Goal: Transaction & Acquisition: Purchase product/service

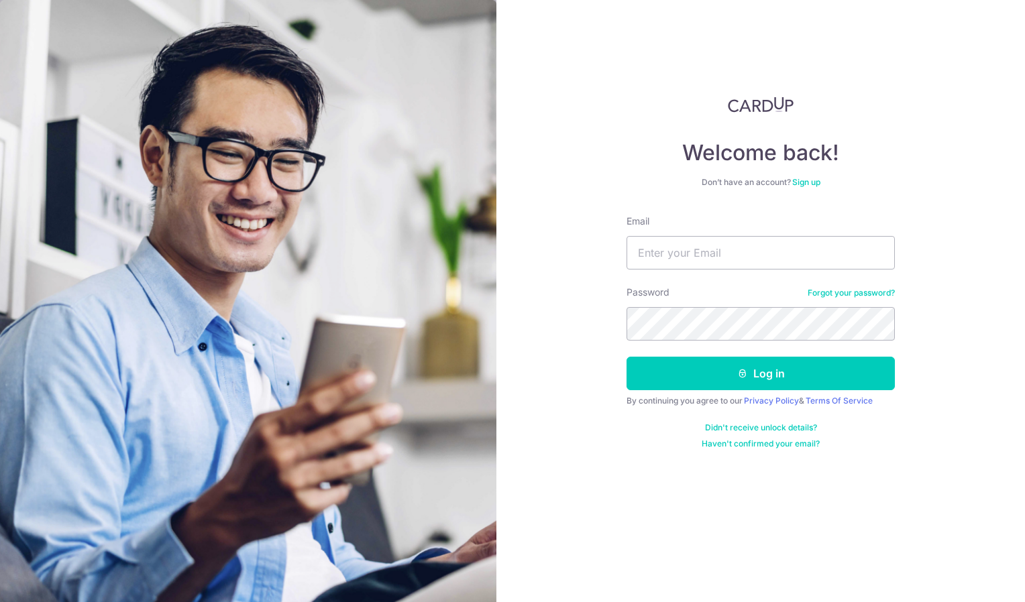
click at [651, 260] on input "Email" at bounding box center [761, 253] width 268 height 34
type input "mail02004@yahoo.com"
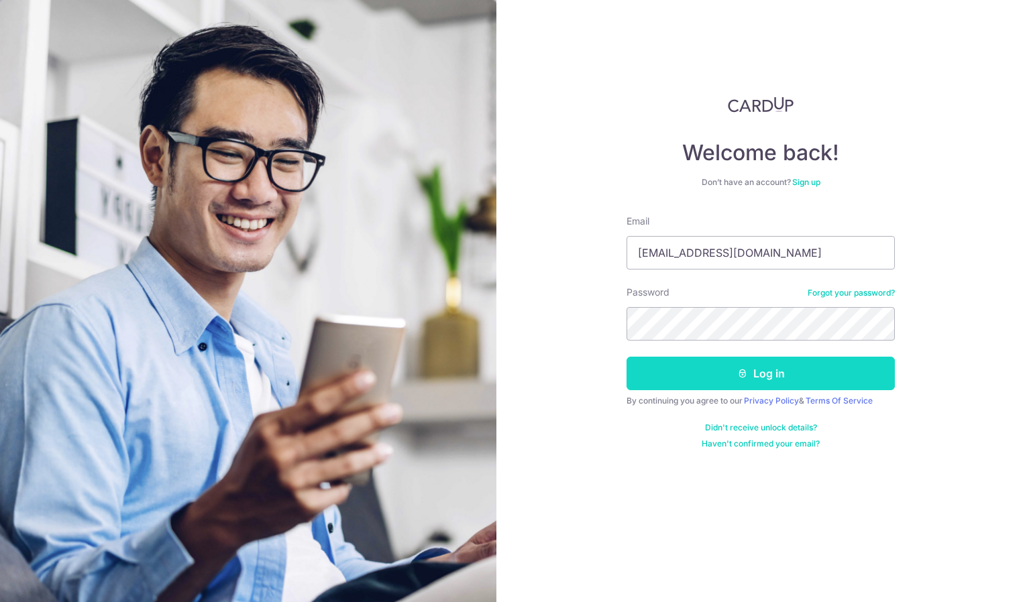
click at [711, 361] on button "Log in" at bounding box center [761, 374] width 268 height 34
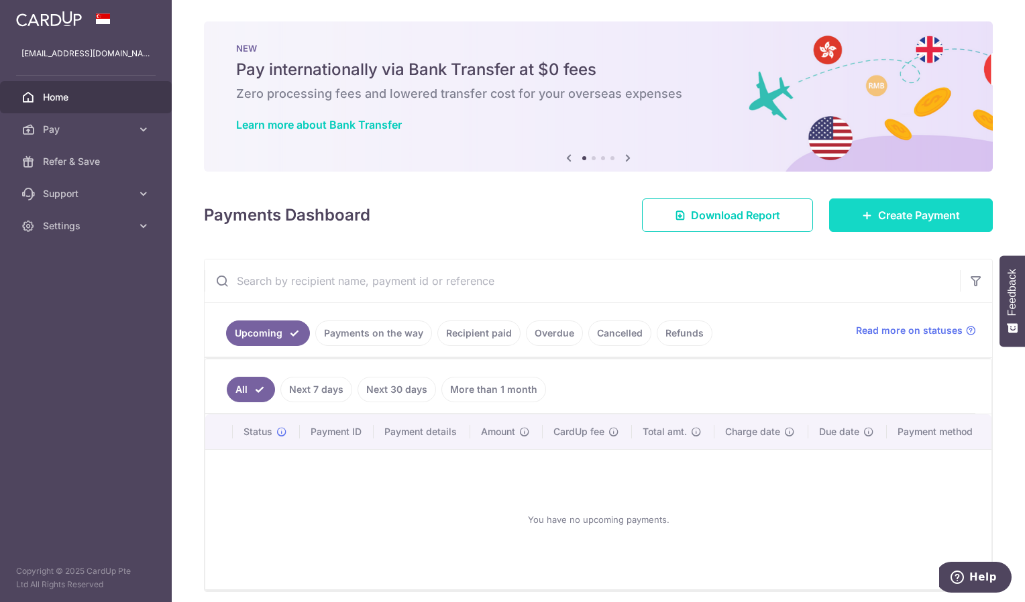
click at [859, 225] on link "Create Payment" at bounding box center [911, 216] width 164 height 34
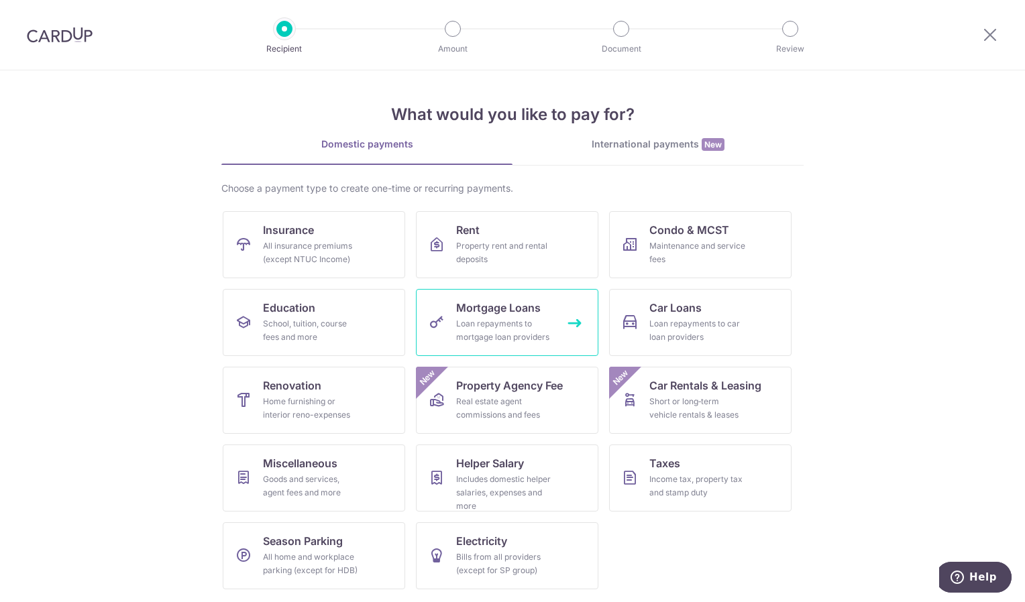
click at [520, 316] on link "Mortgage Loans Loan repayments to mortgage loan providers" at bounding box center [507, 322] width 182 height 67
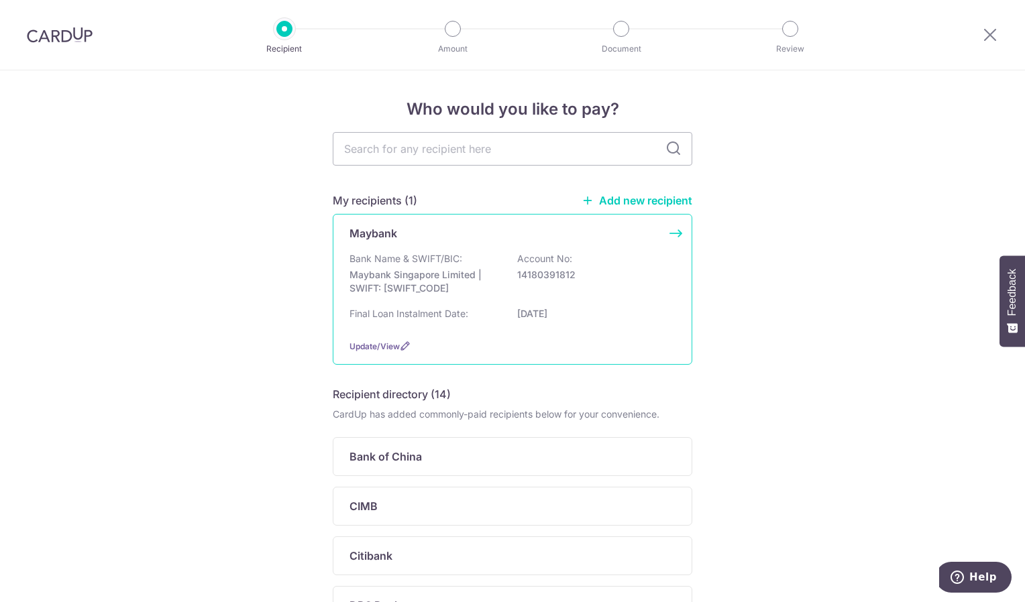
click at [678, 236] on div "Maybank Bank Name & SWIFT/BIC: Maybank Singapore Limited | SWIFT: MBBESGS2XXX A…" at bounding box center [513, 289] width 360 height 151
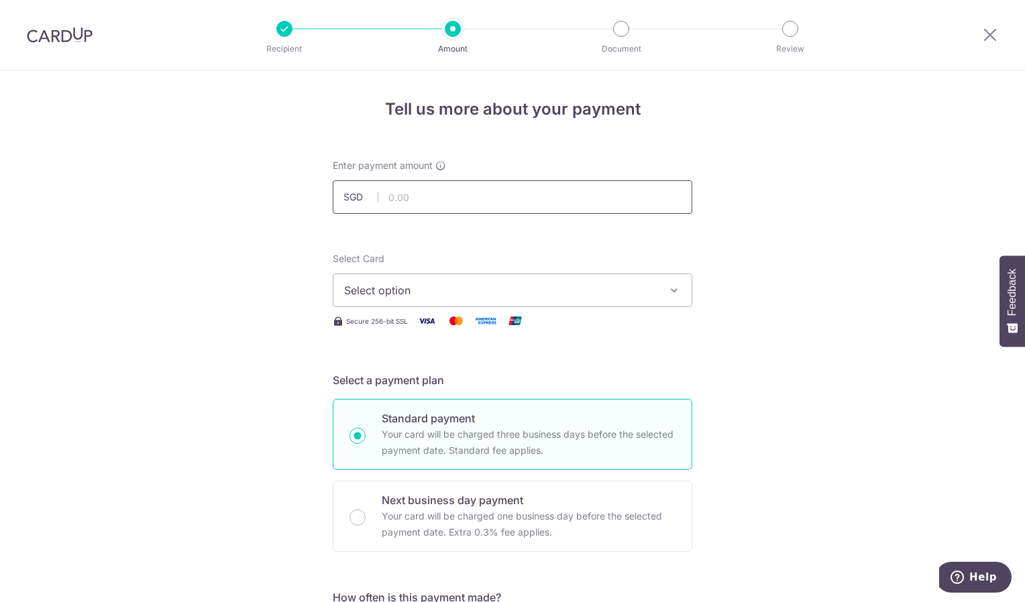
click at [448, 195] on input "text" at bounding box center [513, 197] width 360 height 34
type input "3,380.66"
click at [404, 299] on button "Select option" at bounding box center [513, 291] width 360 height 34
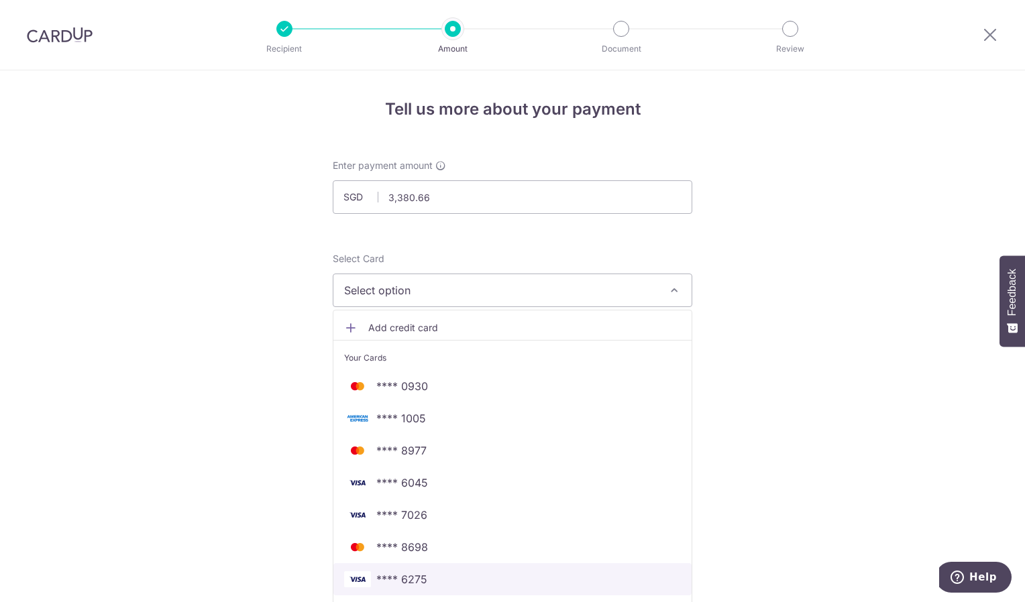
click at [534, 577] on span "**** 6275" at bounding box center [512, 580] width 337 height 16
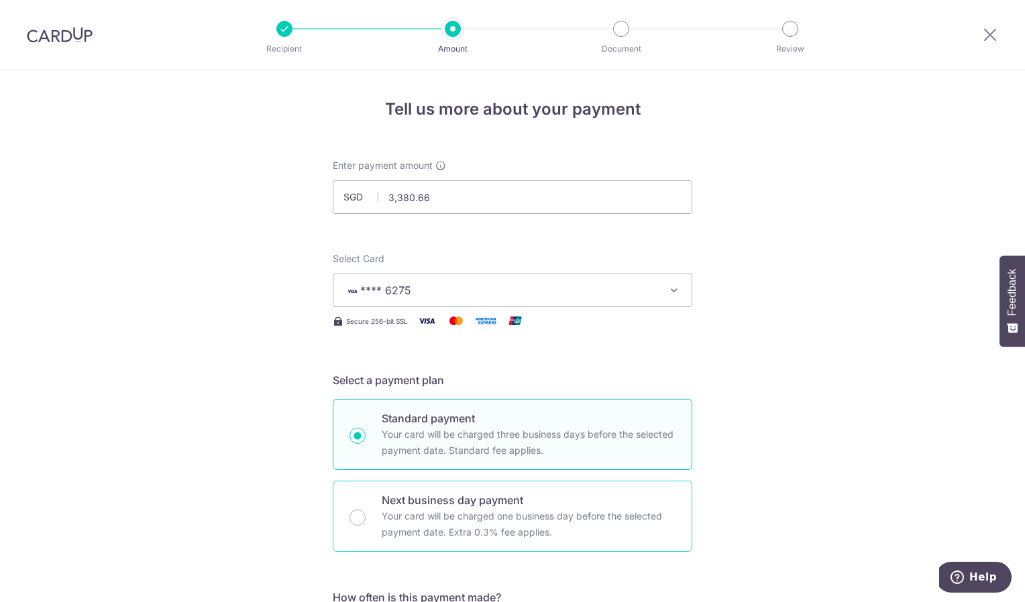
click at [347, 504] on div "Next business day payment Your card will be charged one business day before the…" at bounding box center [513, 516] width 360 height 71
radio input "false"
radio input "true"
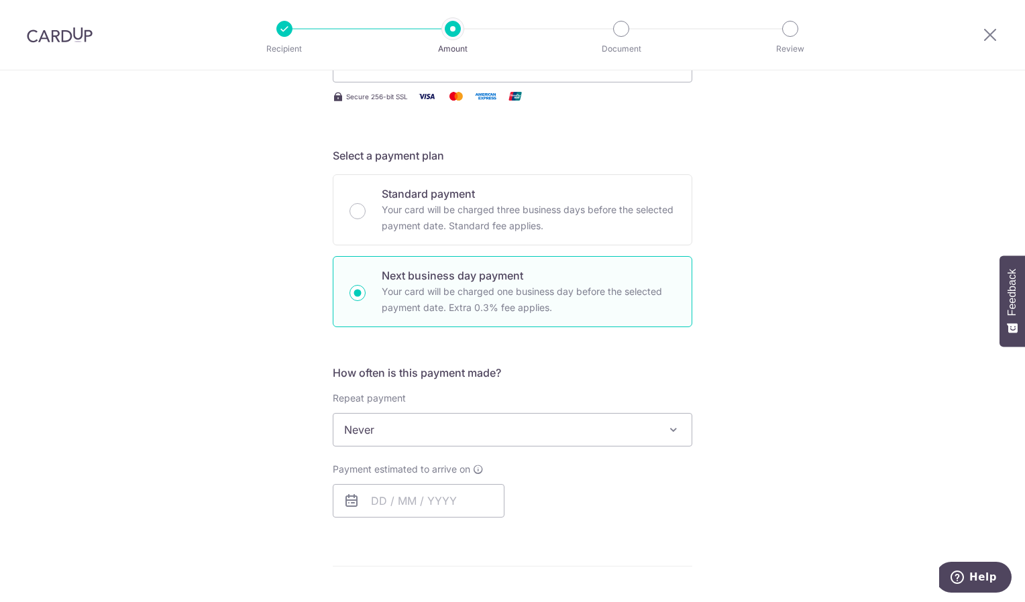
scroll to position [227, 0]
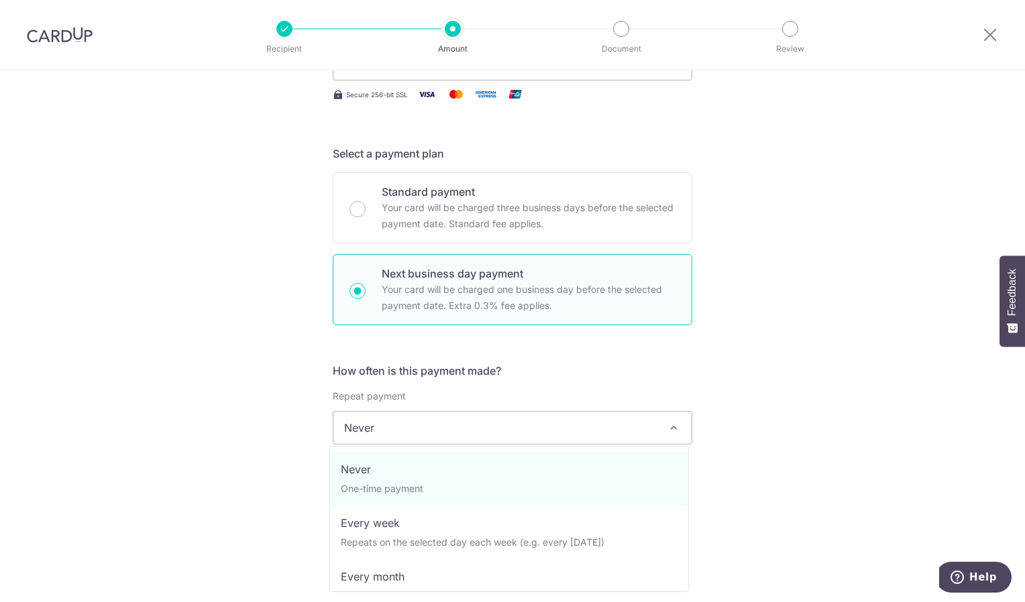
click at [433, 427] on span "Never" at bounding box center [512, 428] width 358 height 32
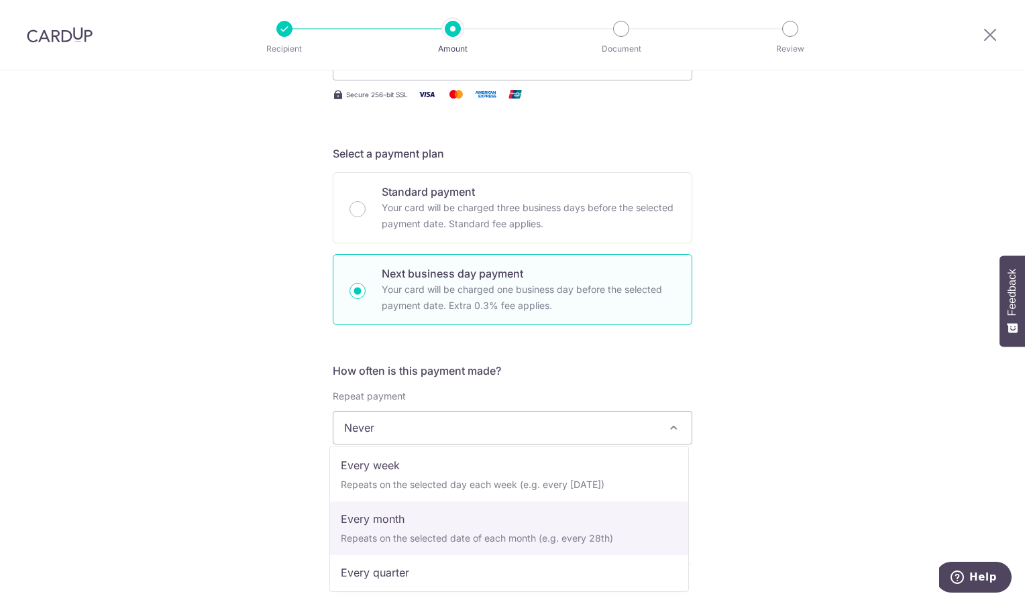
scroll to position [76, 0]
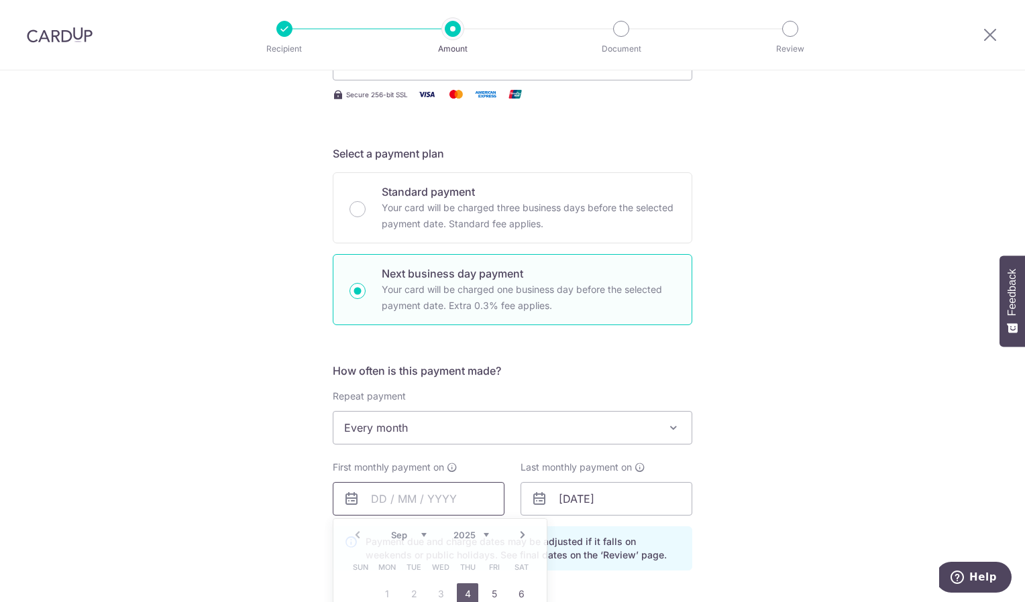
click at [463, 493] on input "text" at bounding box center [419, 499] width 172 height 34
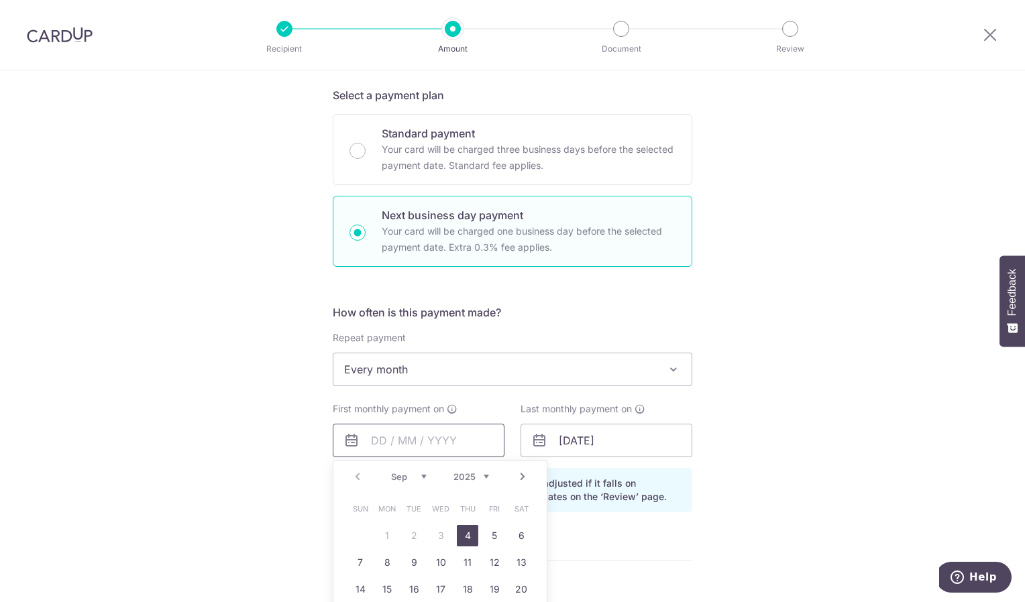
scroll to position [286, 0]
click at [689, 384] on div "Tell us more about your payment Enter payment amount SGD 3,380.66 3380.66 Selec…" at bounding box center [512, 409] width 1025 height 1250
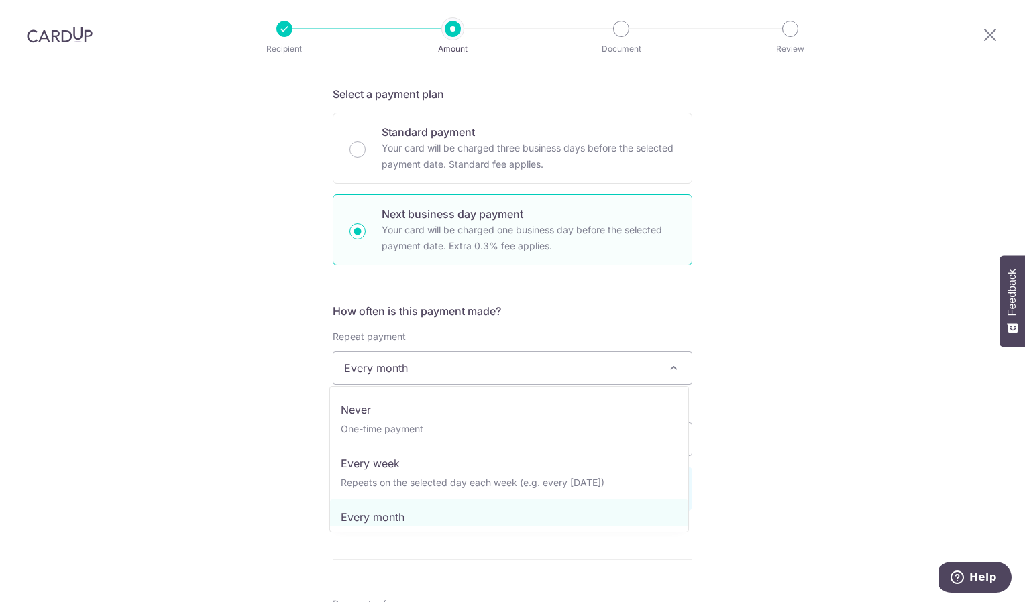
click at [671, 377] on span "Every month" at bounding box center [512, 368] width 358 height 32
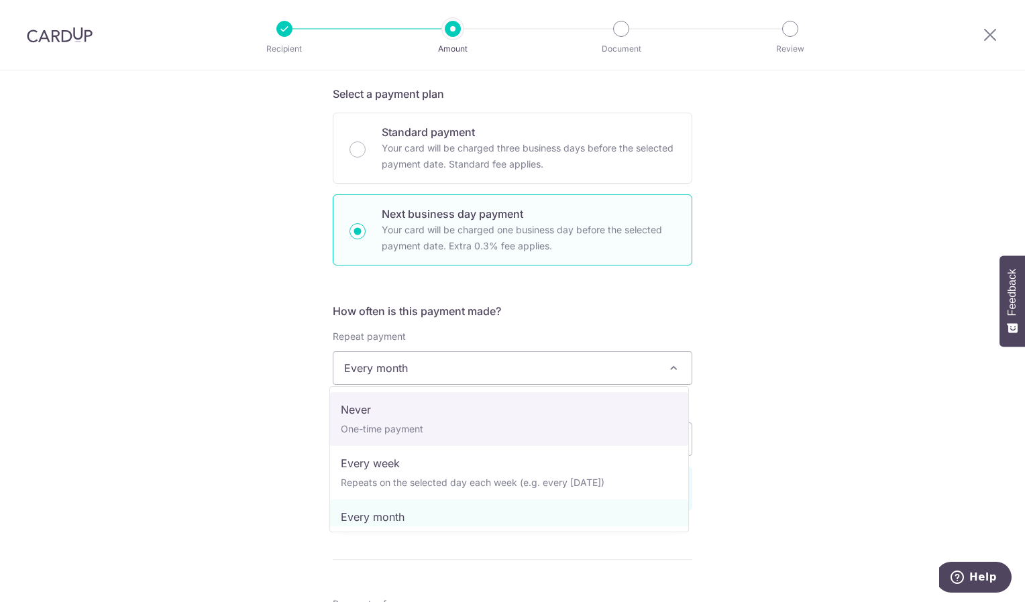
select select "1"
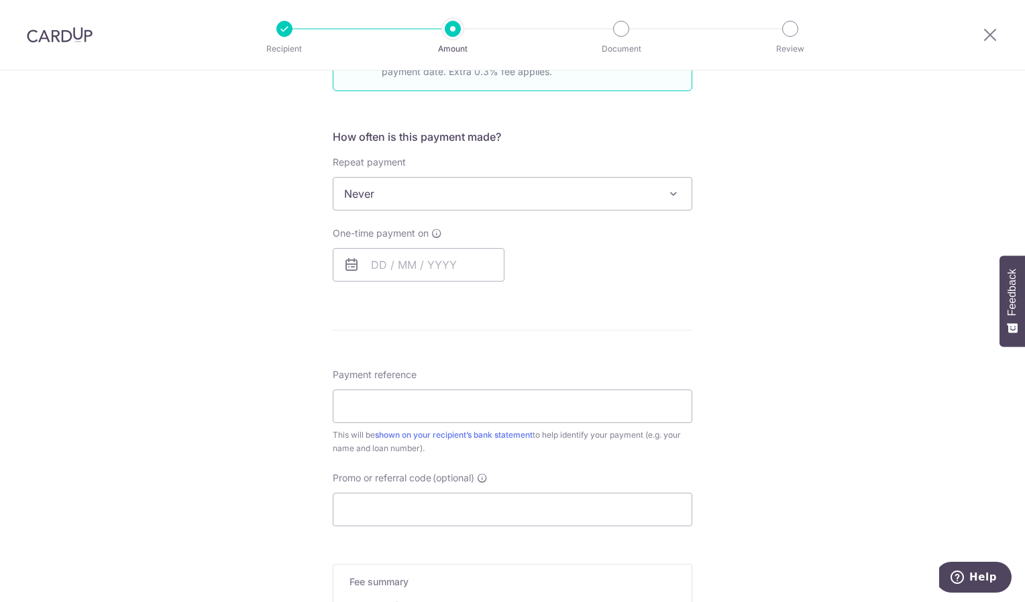
scroll to position [440, 0]
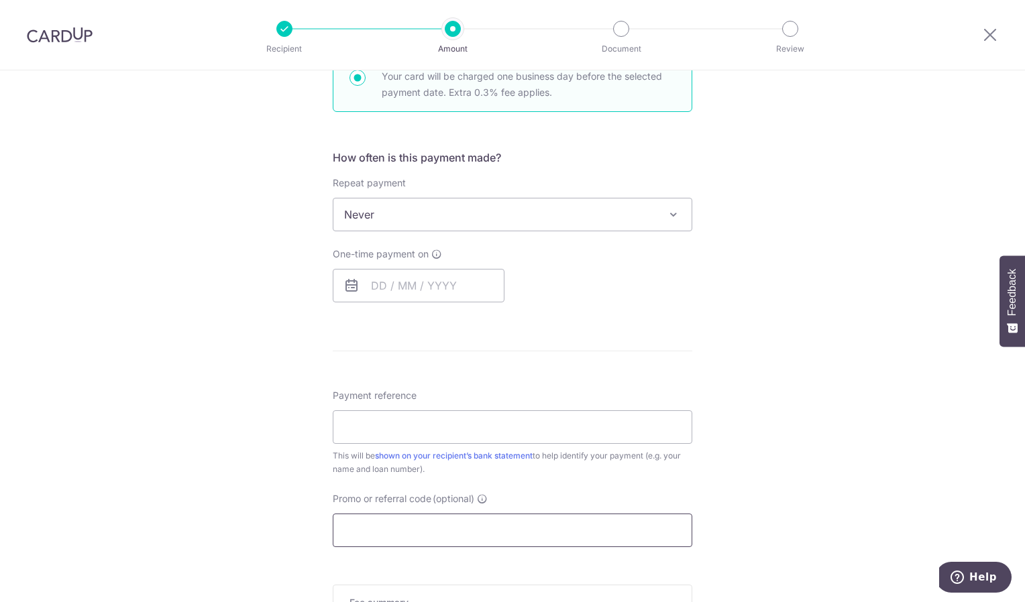
paste input "3HOME25R"
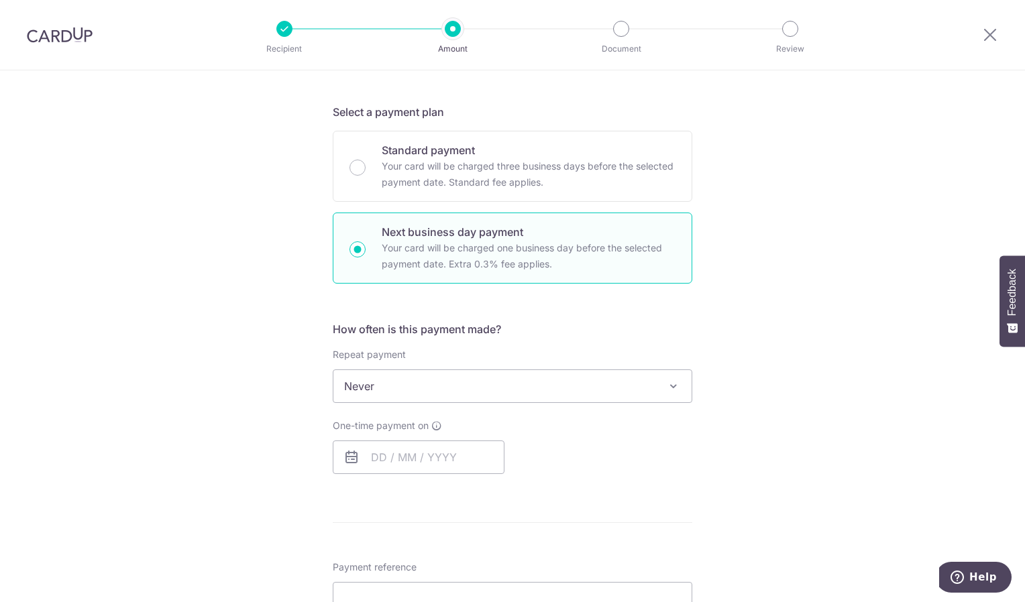
scroll to position [261, 0]
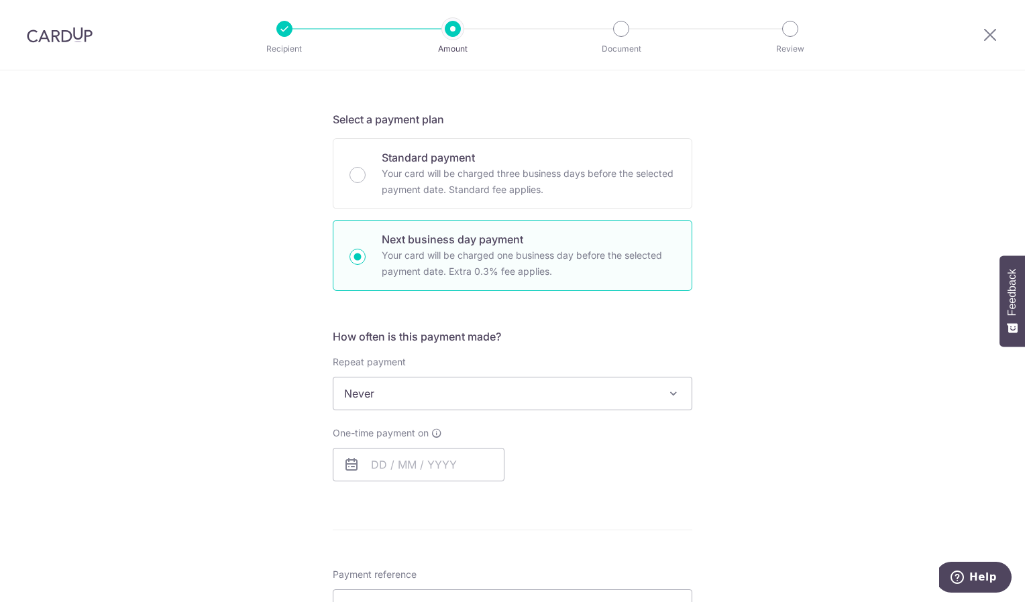
type input "3HOME25R"
click at [522, 386] on span "Never" at bounding box center [512, 394] width 358 height 32
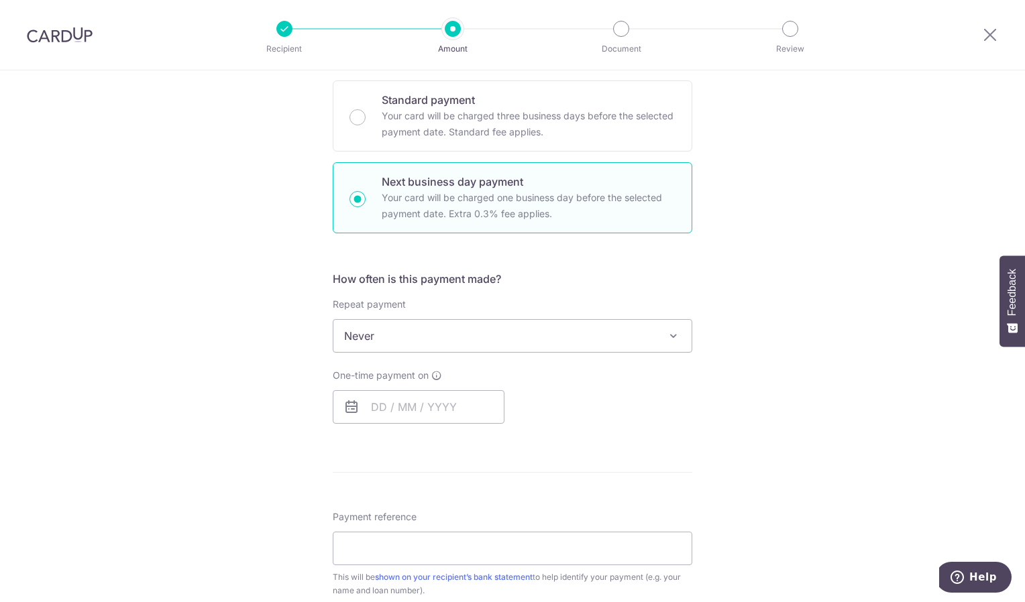
scroll to position [318, 0]
click at [446, 411] on input "text" at bounding box center [419, 408] width 172 height 34
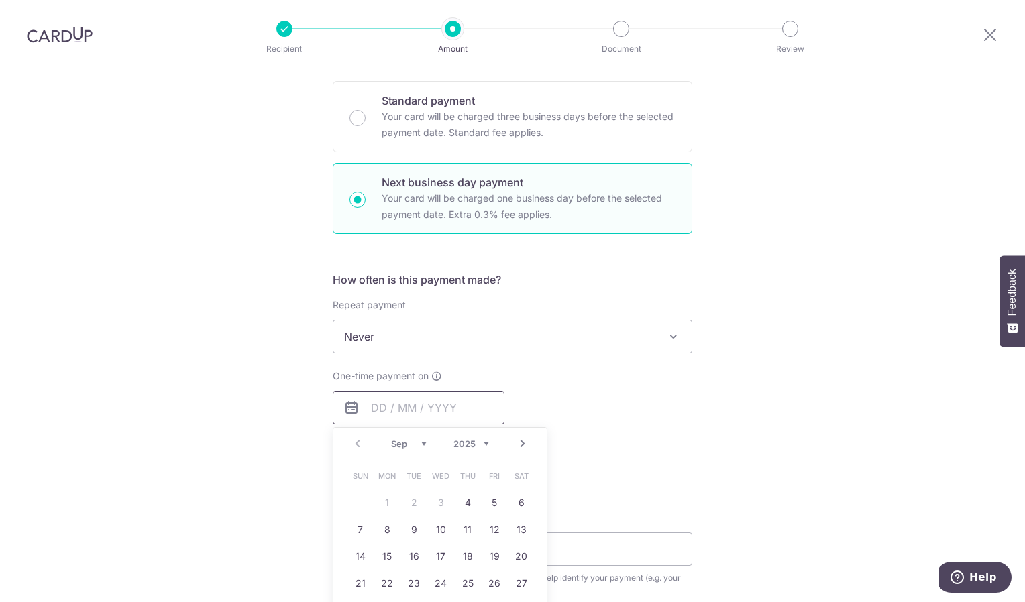
click at [372, 401] on input "text" at bounding box center [419, 408] width 172 height 34
click at [462, 500] on link "4" at bounding box center [467, 502] width 21 height 21
type input "04/09/2025"
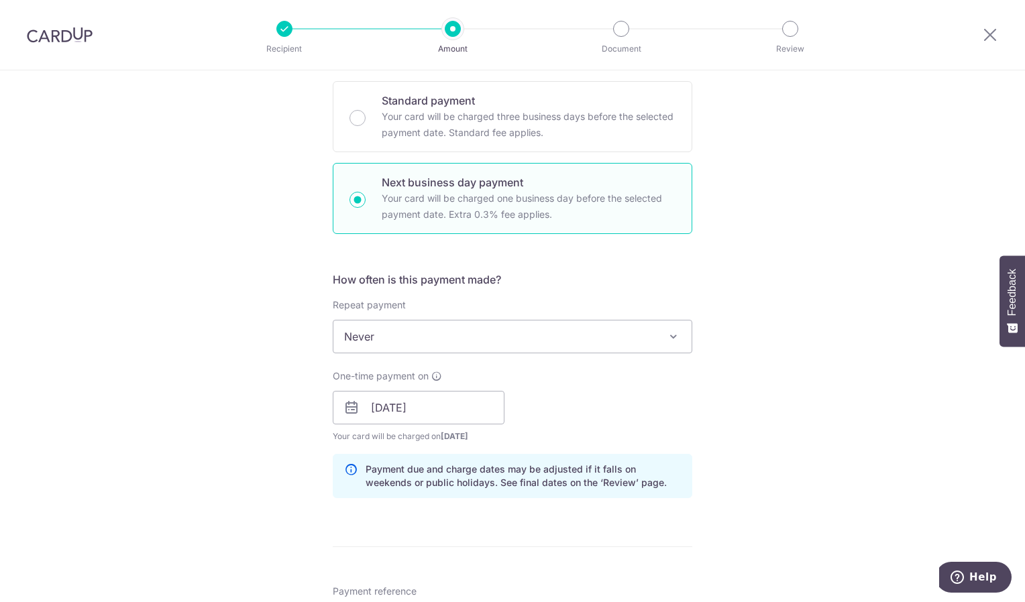
click at [457, 323] on span "Never" at bounding box center [512, 337] width 358 height 32
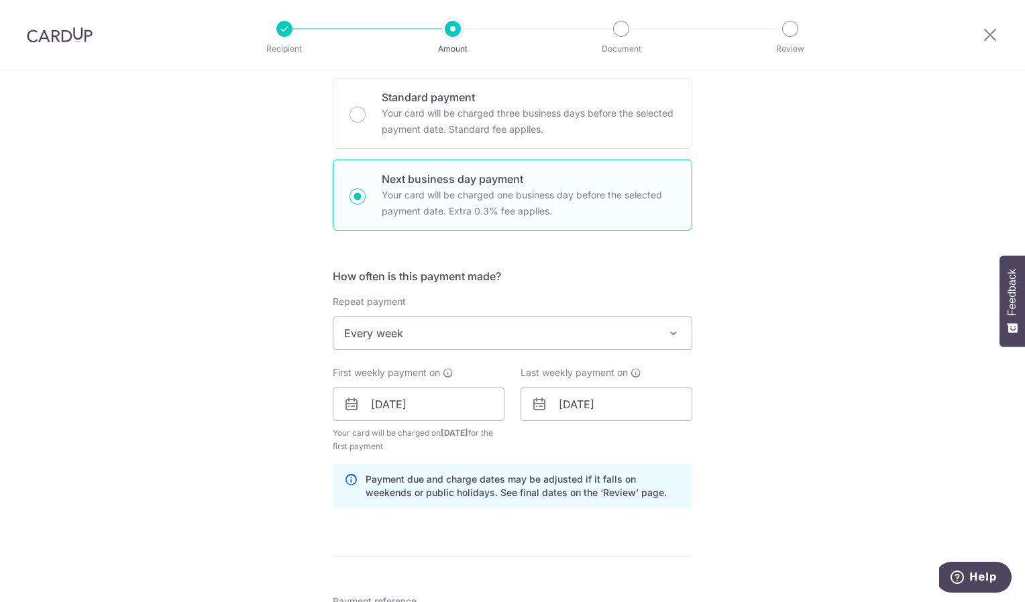
scroll to position [351, 0]
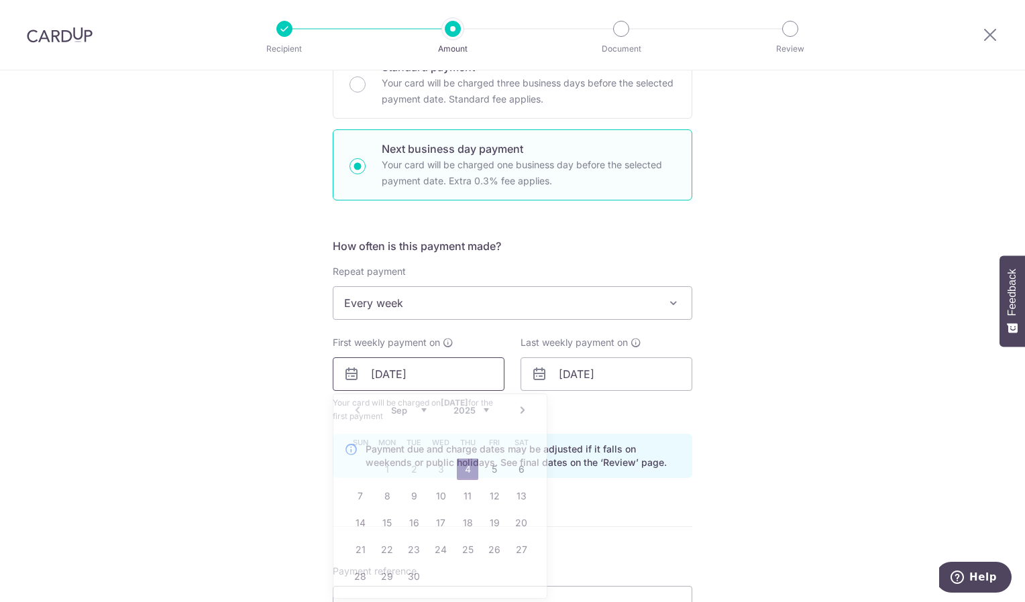
click at [429, 359] on input "04/09/2025" at bounding box center [419, 375] width 172 height 34
click at [381, 464] on table "Sun Mon Tue Wed Thu Fri Sat 1 2 3 4 5 6 7 8 9 10 11 12 13 14 15 16 17 18 19 20 …" at bounding box center [441, 509] width 188 height 161
click at [382, 464] on table "Sun Mon Tue Wed Thu Fri Sat 1 2 3 4 5 6 7 8 9 10 11 12 13 14 15 16 17 18 19 20 …" at bounding box center [441, 509] width 188 height 161
click at [358, 411] on div "Prev Next Sep Oct Nov Dec 2025 2026 2027 2028 2029 2030 2031 2032 2033 2034 2035" at bounding box center [439, 410] width 213 height 32
click at [358, 410] on div "Prev Next Sep Oct Nov Dec 2025 2026 2027 2028 2029 2030 2031 2032 2033 2034 2035" at bounding box center [439, 410] width 213 height 32
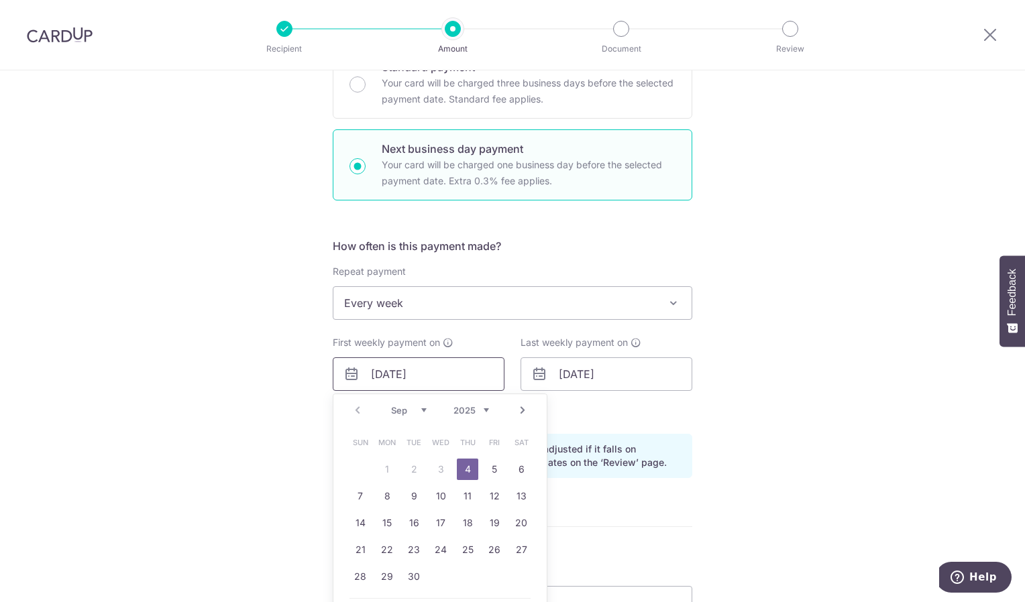
click at [468, 378] on input "04/09/2025" at bounding box center [419, 375] width 172 height 34
click at [471, 300] on span "Every week" at bounding box center [512, 303] width 358 height 32
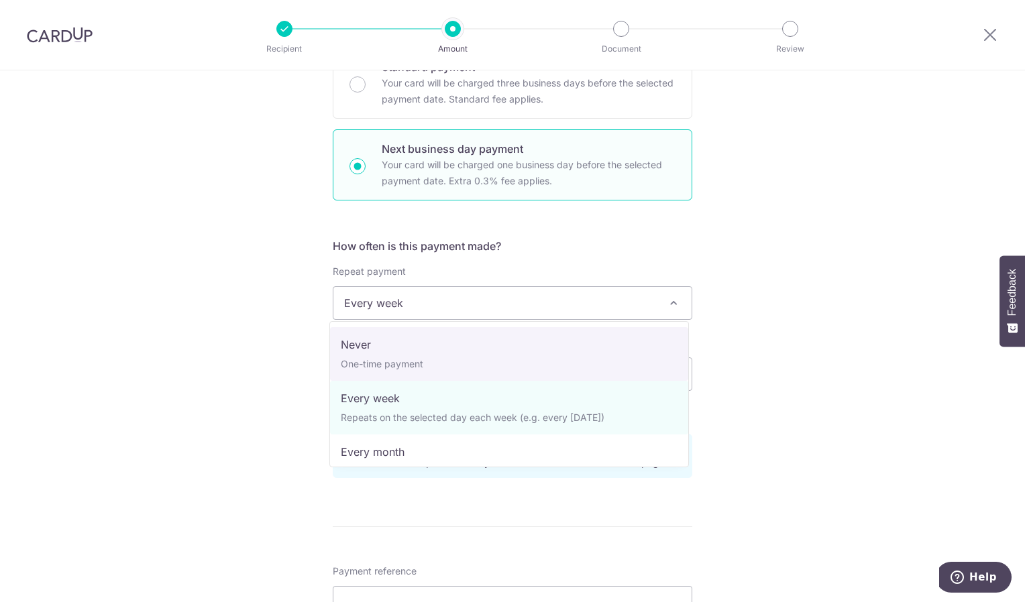
select select "1"
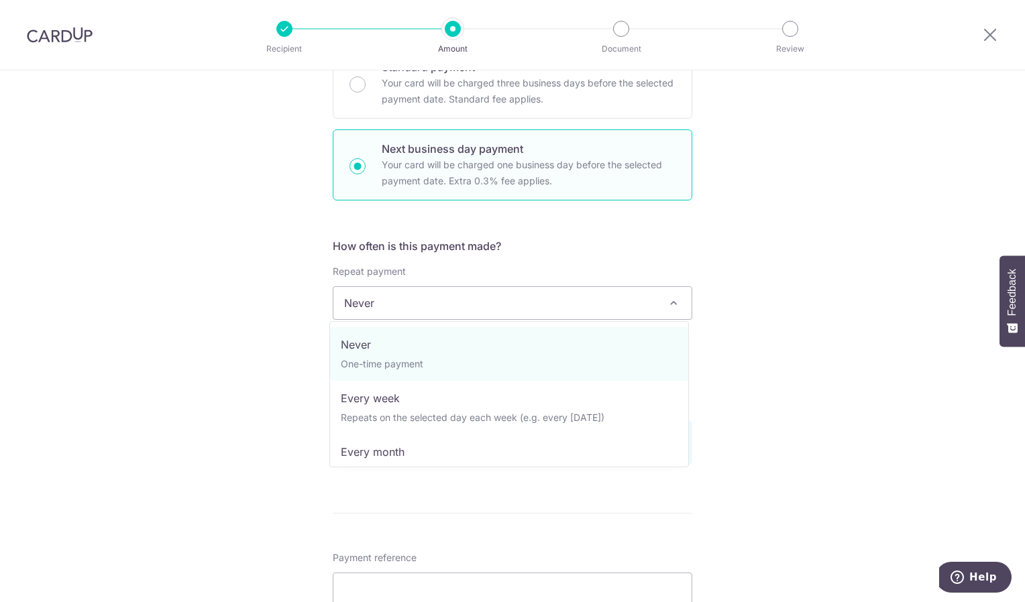
click at [445, 307] on span "Never" at bounding box center [512, 303] width 358 height 32
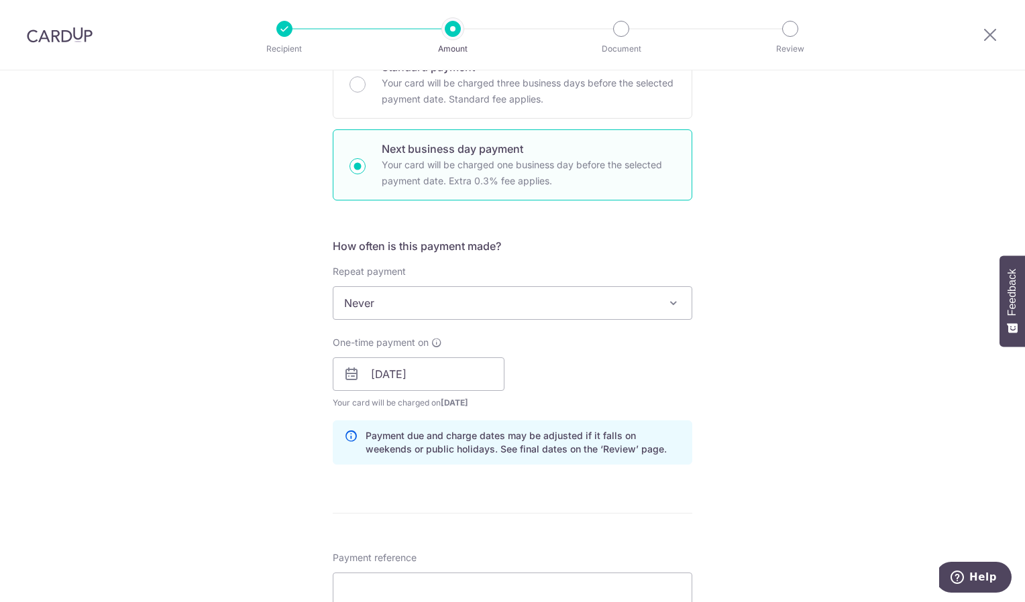
scroll to position [0, 0]
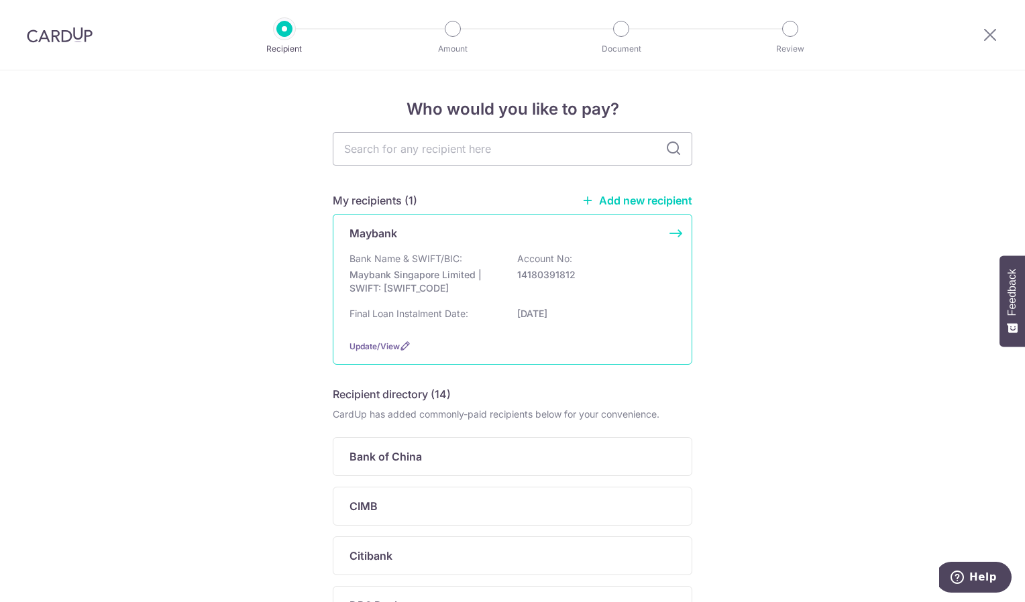
click at [675, 237] on div "Maybank Bank Name & SWIFT/BIC: Maybank Singapore Limited | SWIFT: [SWIFT_CODE] …" at bounding box center [513, 289] width 360 height 151
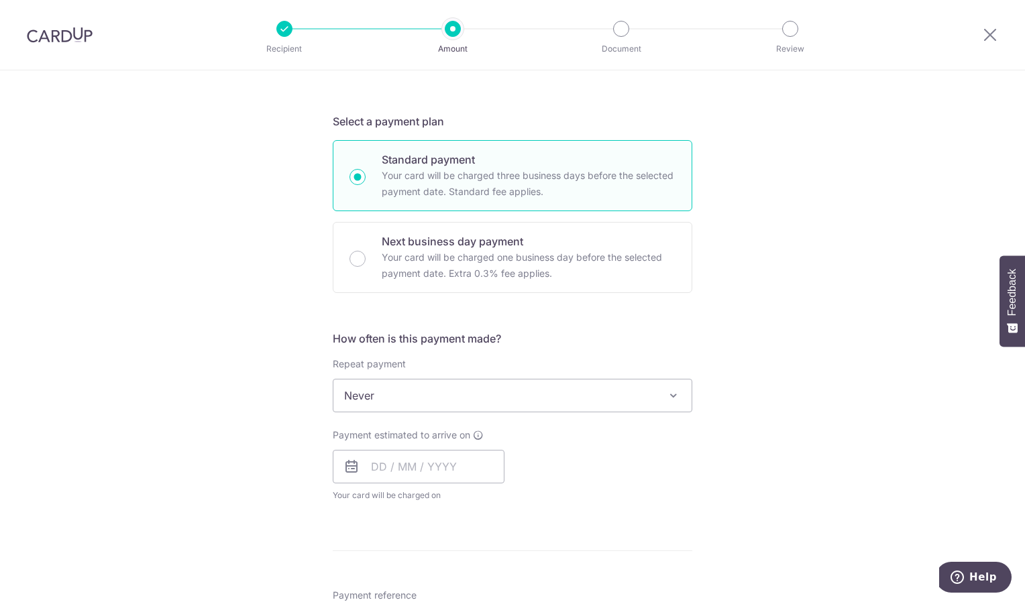
scroll to position [285, 0]
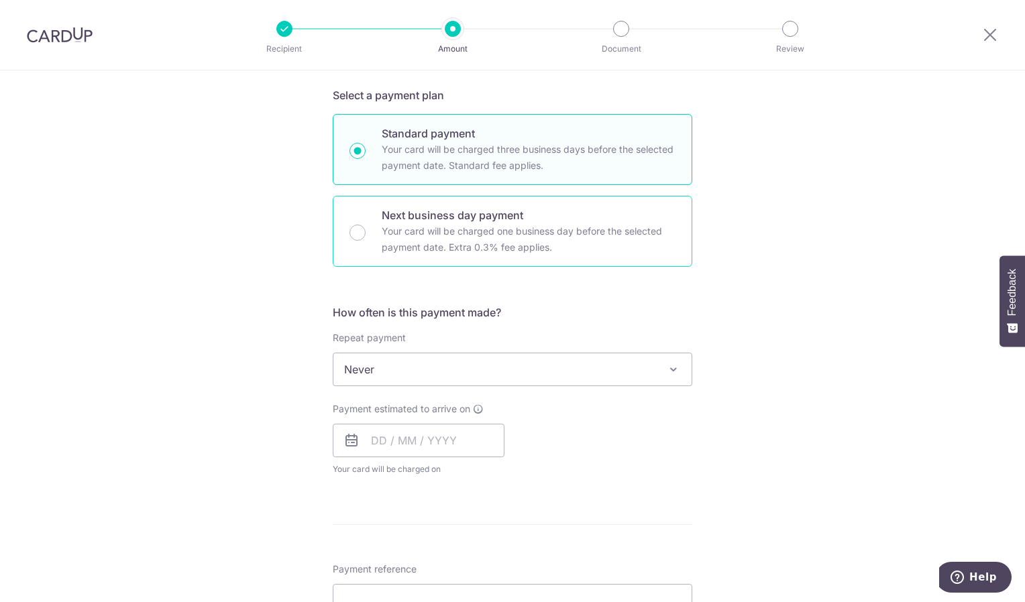
click at [408, 223] on p "Your card will be charged one business day before the selected payment date. Ex…" at bounding box center [529, 239] width 294 height 32
click at [366, 225] on input "Next business day payment Your card will be charged one business day before the…" at bounding box center [357, 233] width 16 height 16
radio input "false"
radio input "true"
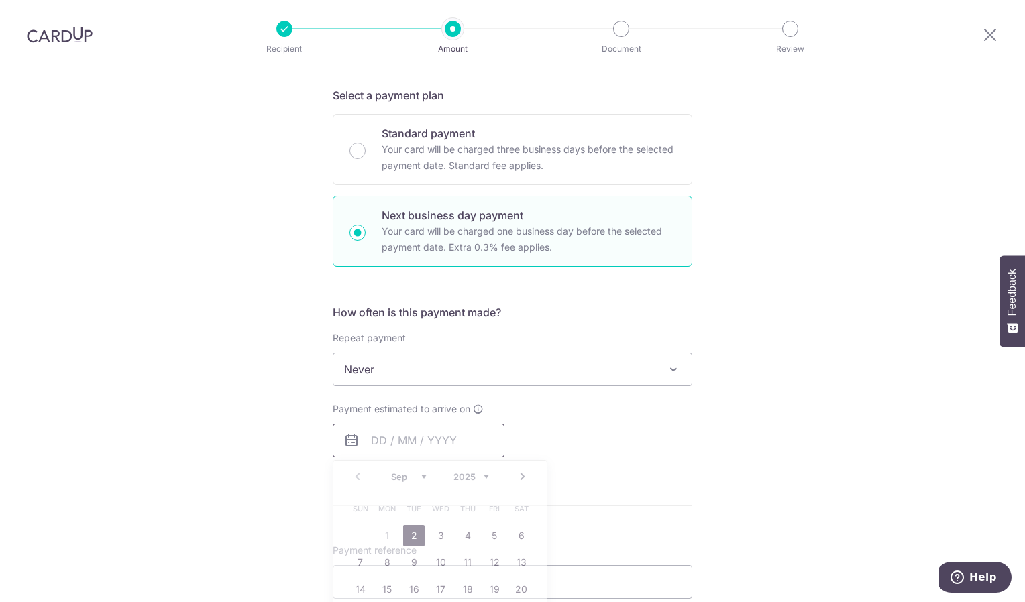
click at [420, 424] on input "text" at bounding box center [419, 441] width 172 height 34
click at [388, 535] on table "Sun Mon Tue Wed Thu Fri Sat 1 2 3 4 5 6 7 8 9 10 11 12 13 14 15 16 17 18 19 20 …" at bounding box center [441, 576] width 188 height 161
click at [386, 534] on table "Sun Mon Tue Wed Thu Fri Sat 1 2 3 4 5 6 7 8 9 10 11 12 13 14 15 16 17 18 19 20 …" at bounding box center [441, 576] width 188 height 161
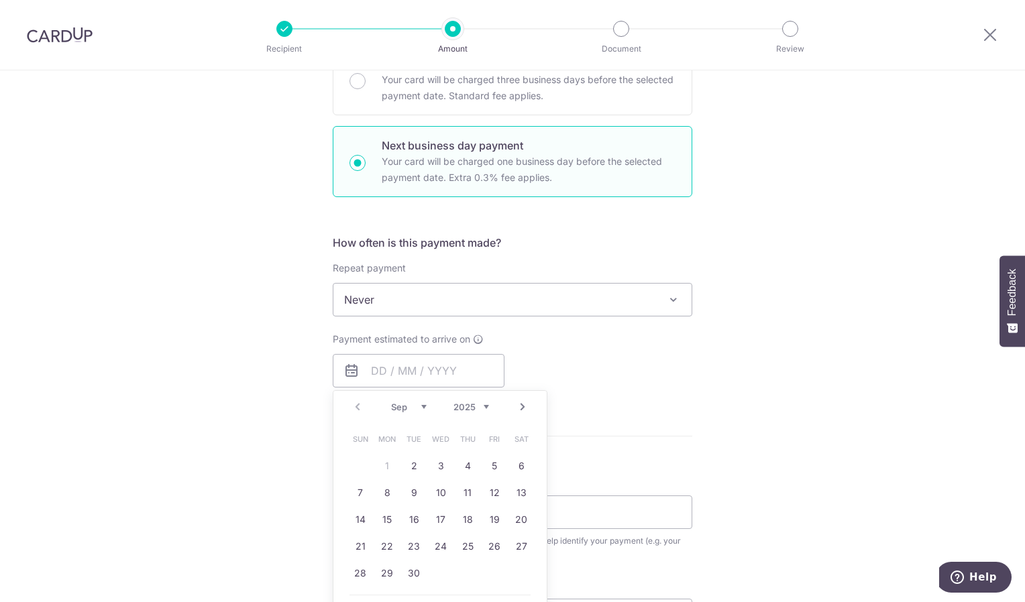
scroll to position [358, 0]
click at [412, 467] on link "2" at bounding box center [413, 463] width 21 height 21
type input "[DATE]"
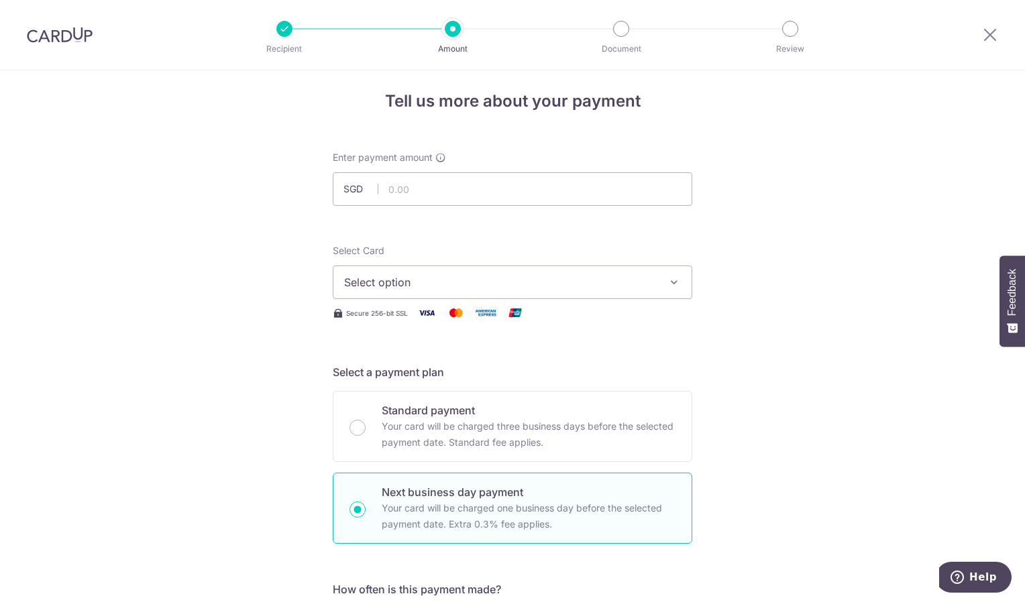
scroll to position [6, 0]
click at [567, 290] on span "Select option" at bounding box center [500, 284] width 313 height 16
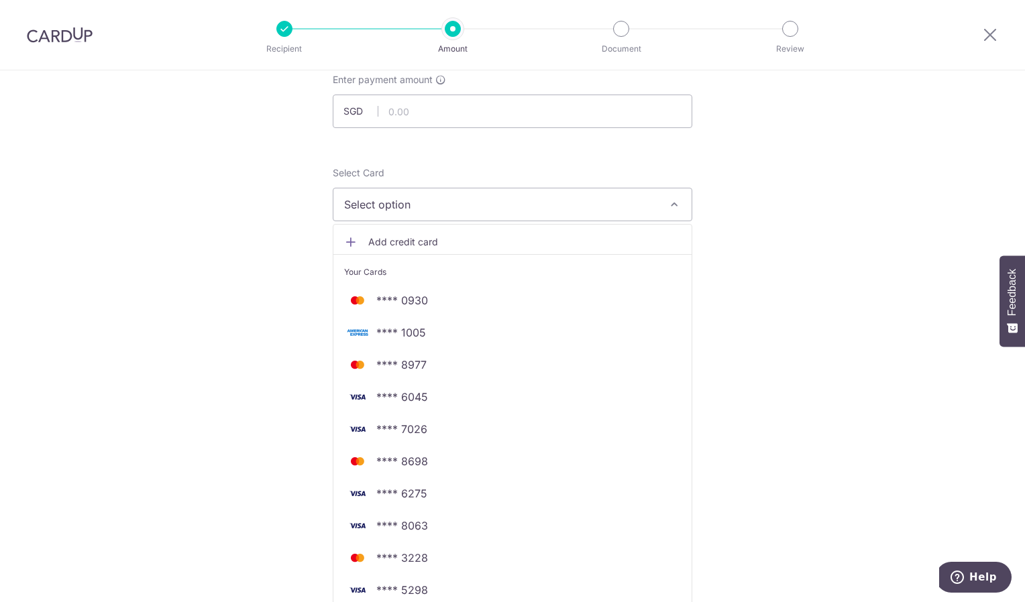
scroll to position [99, 0]
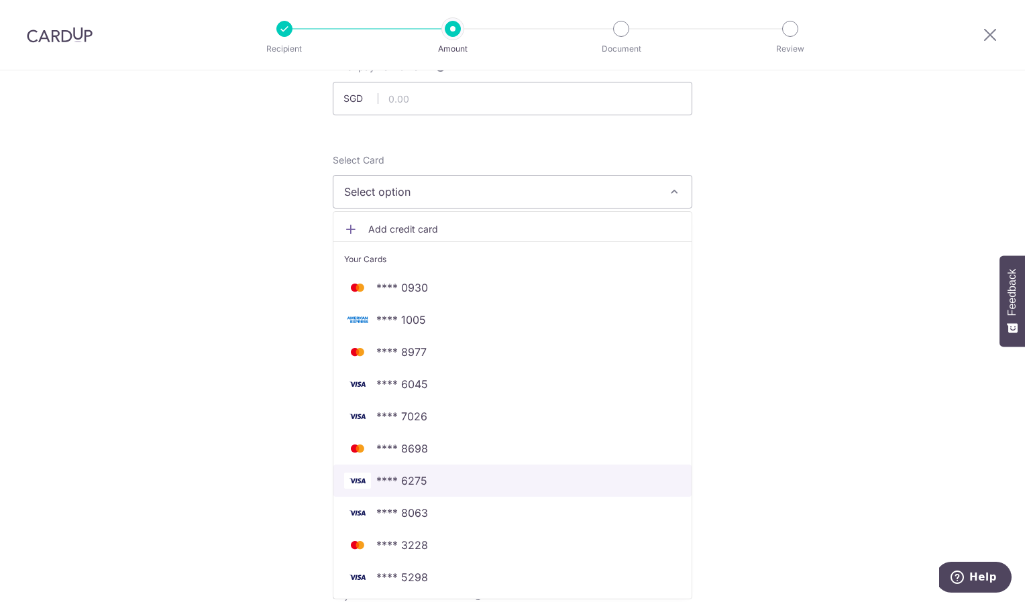
click at [404, 482] on span "**** 6275" at bounding box center [401, 481] width 51 height 16
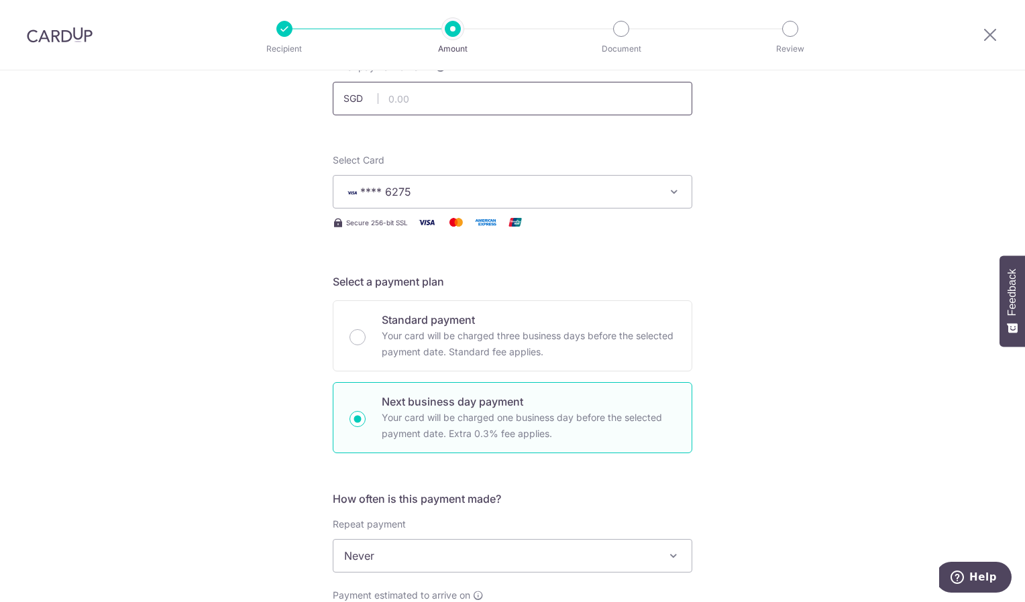
click at [467, 105] on input "text" at bounding box center [513, 99] width 360 height 34
type input "3,380.66"
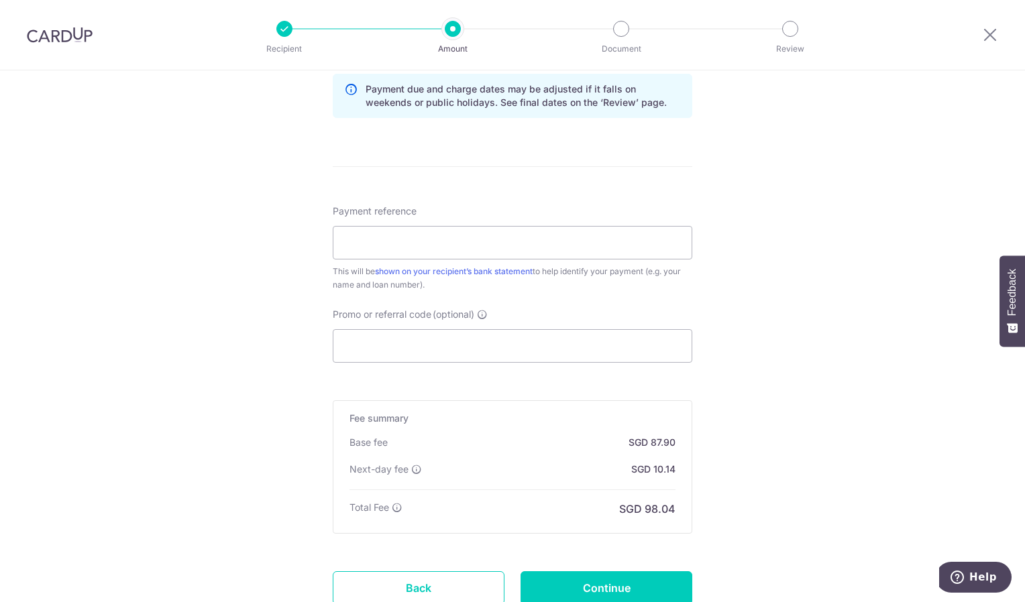
scroll to position [712, 0]
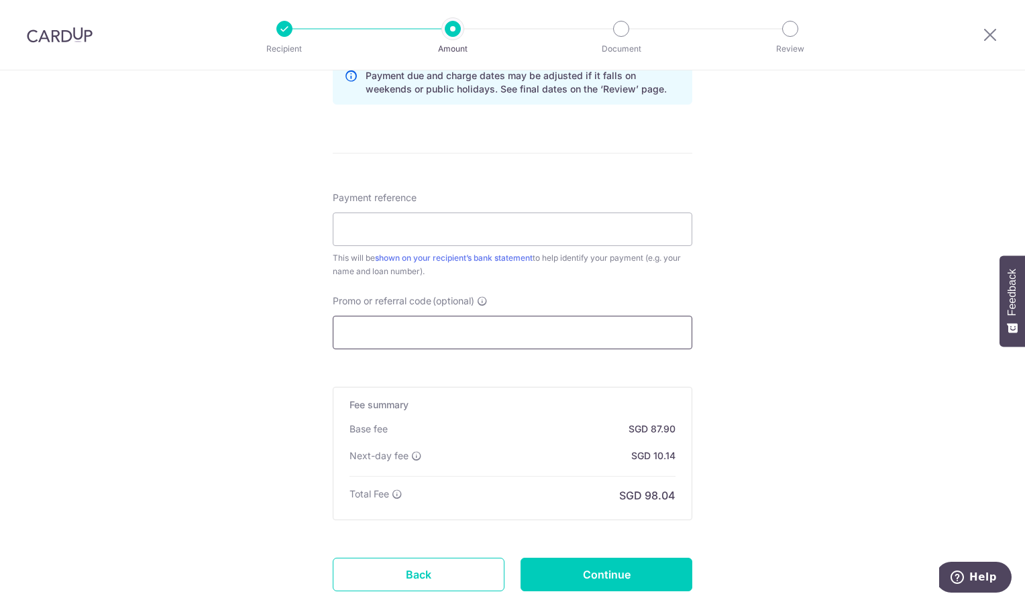
click at [537, 335] on input "Promo or referral code (optional)" at bounding box center [513, 333] width 360 height 34
click at [498, 329] on input "Promo or referral code (optional)" at bounding box center [513, 333] width 360 height 34
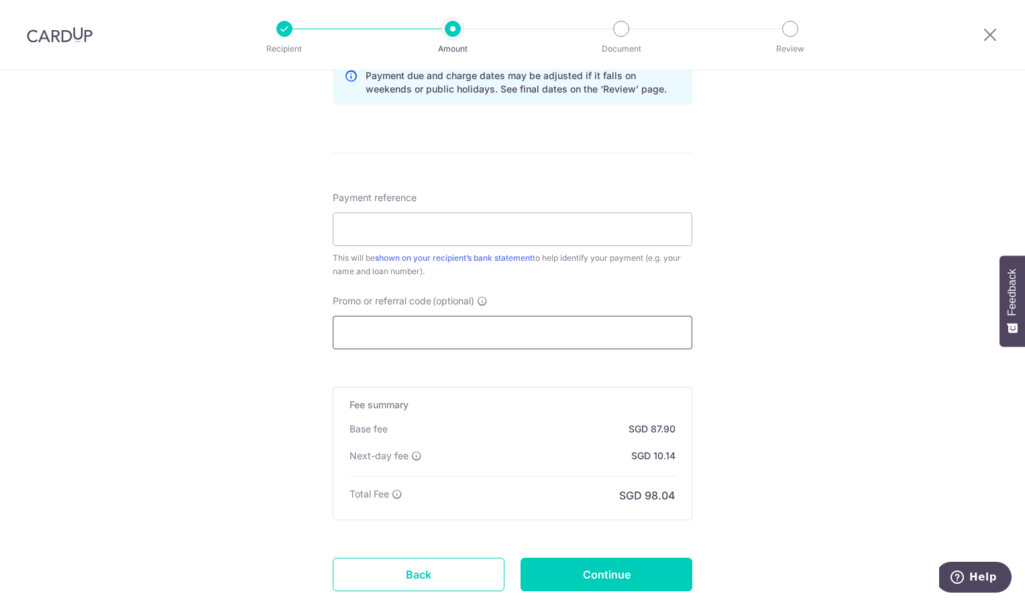
click at [498, 329] on input "Promo or referral code (optional)" at bounding box center [513, 333] width 360 height 34
click at [468, 338] on input "Promo or referral code (optional)" at bounding box center [513, 333] width 360 height 34
click at [404, 329] on input "Promo or referral code (optional)" at bounding box center [513, 333] width 360 height 34
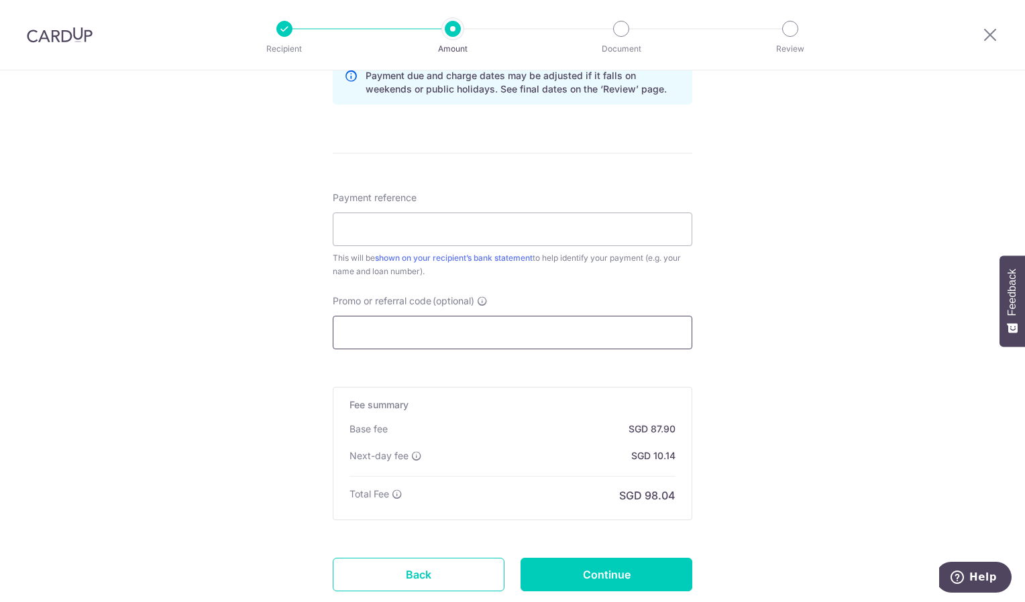
click at [404, 329] on input "Promo or referral code (optional)" at bounding box center [513, 333] width 360 height 34
paste input "3HOME25R"
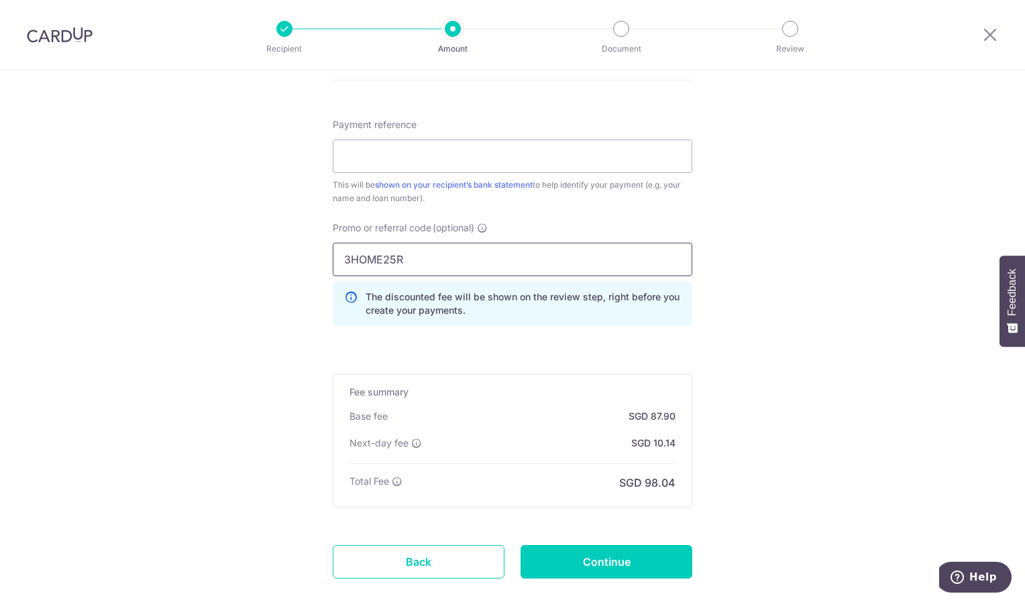
scroll to position [786, 0]
type input "3HOME25R"
click at [633, 553] on input "Continue" at bounding box center [607, 562] width 172 height 34
type input "Create Schedule"
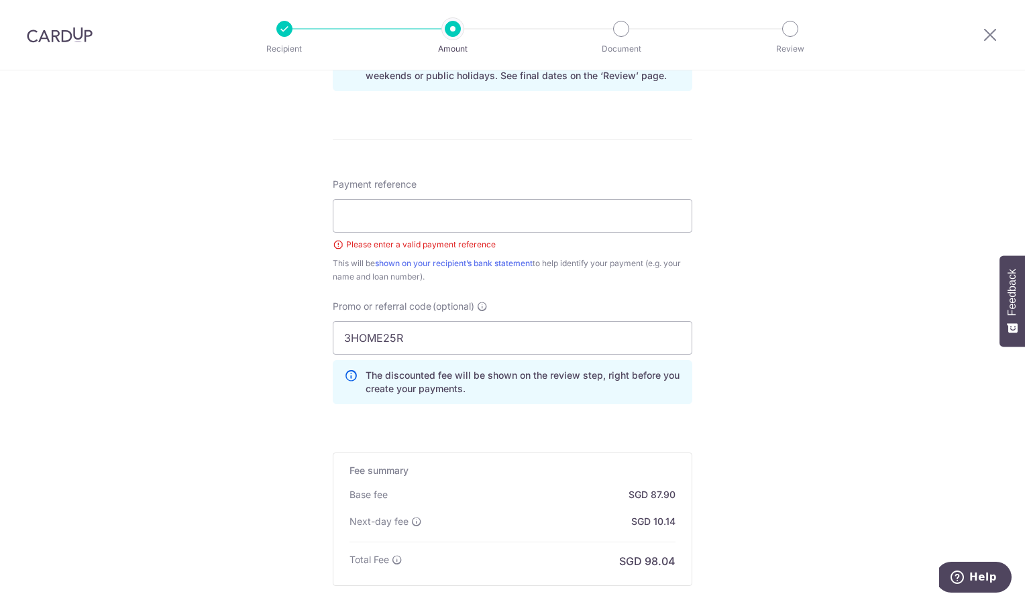
scroll to position [724, 0]
click at [561, 220] on input "Payment reference" at bounding box center [513, 217] width 360 height 34
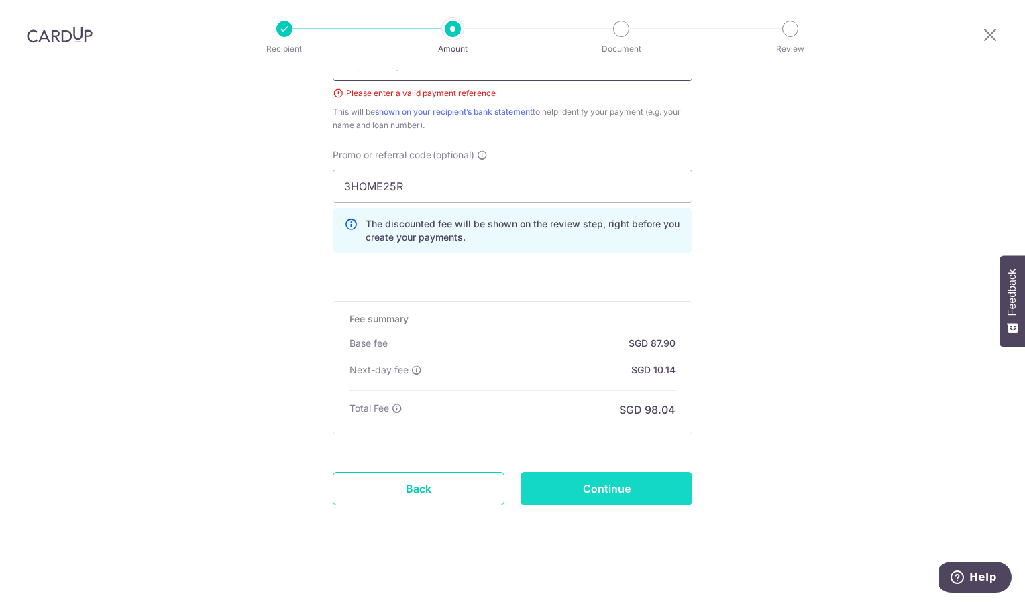
type input "Sept25Maybank"
click at [572, 497] on input "Continue" at bounding box center [607, 489] width 172 height 34
type input "Create Schedule"
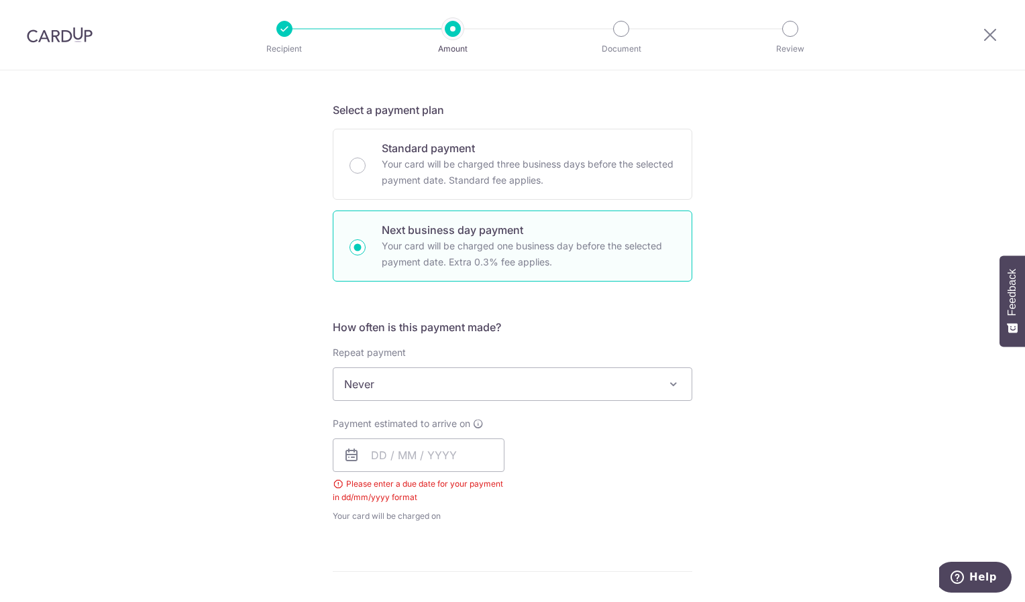
scroll to position [270, 0]
click at [486, 451] on input "text" at bounding box center [419, 456] width 172 height 34
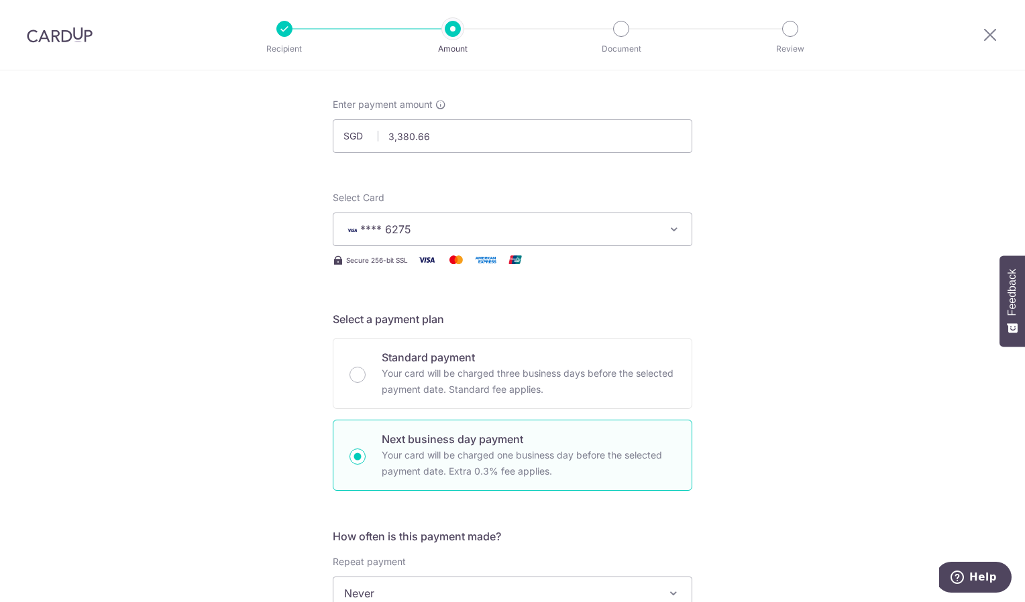
scroll to position [68, 0]
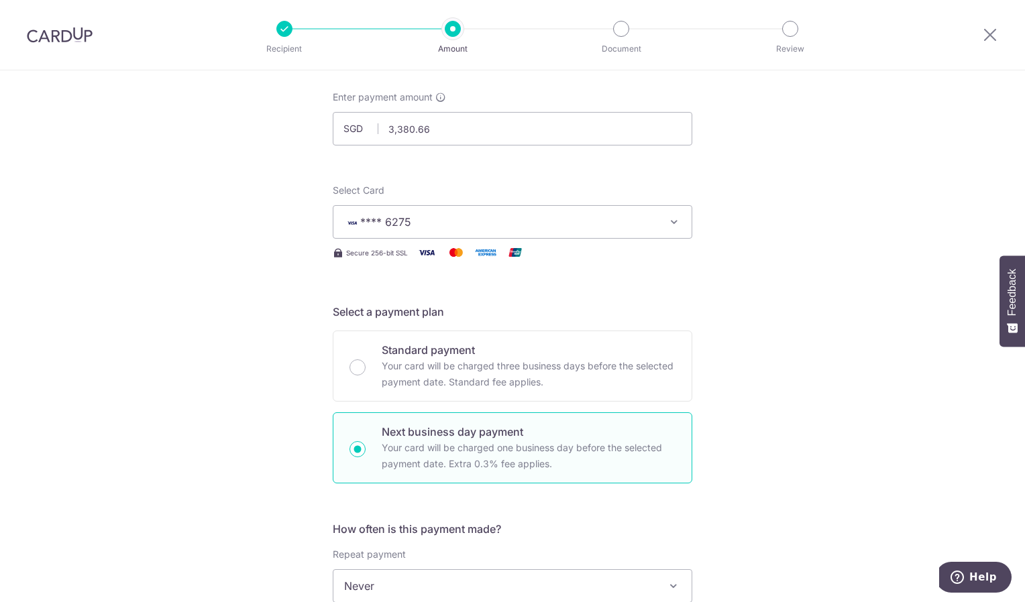
click at [530, 235] on button "**** 6275" at bounding box center [513, 222] width 360 height 34
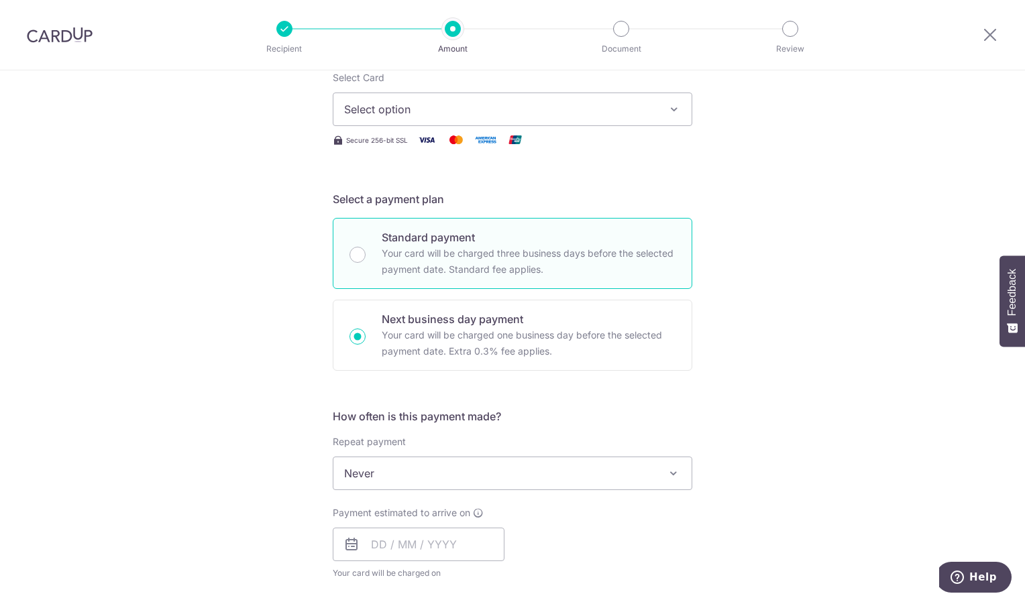
scroll to position [193, 0]
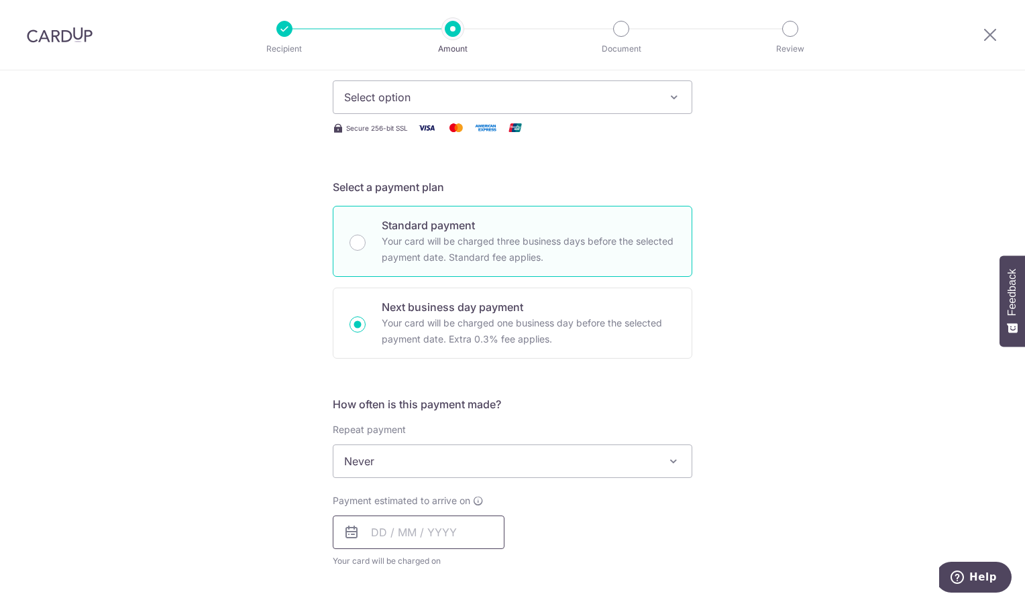
click at [404, 537] on input "text" at bounding box center [419, 533] width 172 height 34
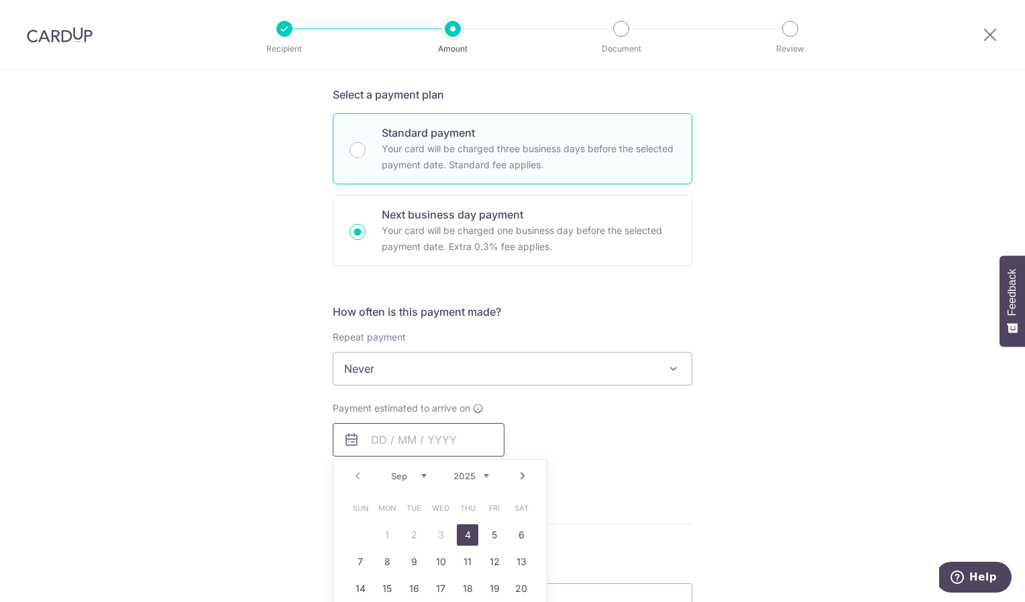
scroll to position [286, 0]
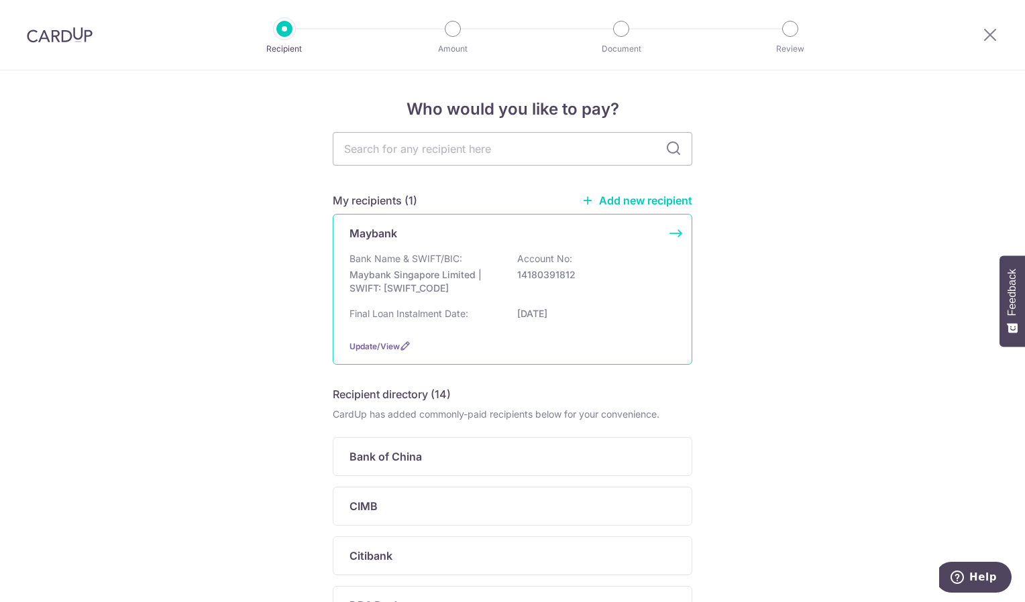
click at [633, 278] on p "14180391812" at bounding box center [592, 274] width 150 height 13
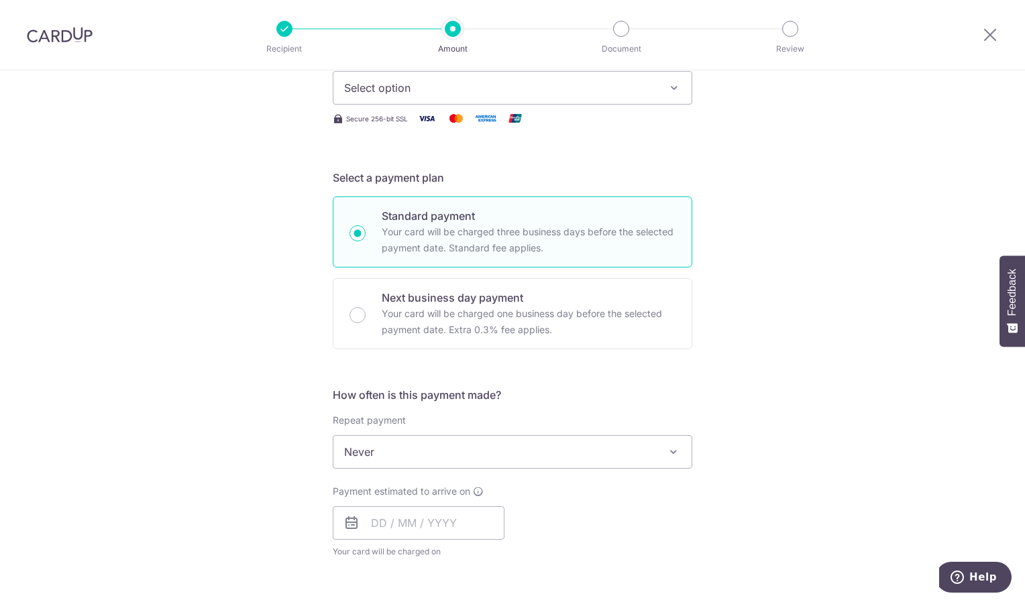
scroll to position [227, 0]
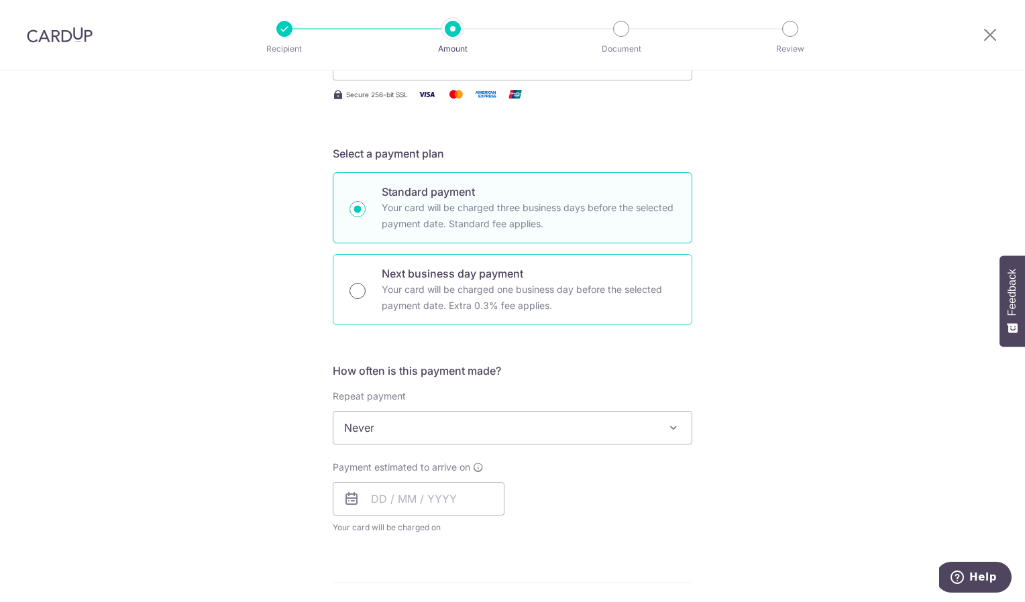
click at [351, 286] on input "Next business day payment Your card will be charged one business day before the…" at bounding box center [357, 291] width 16 height 16
radio input "true"
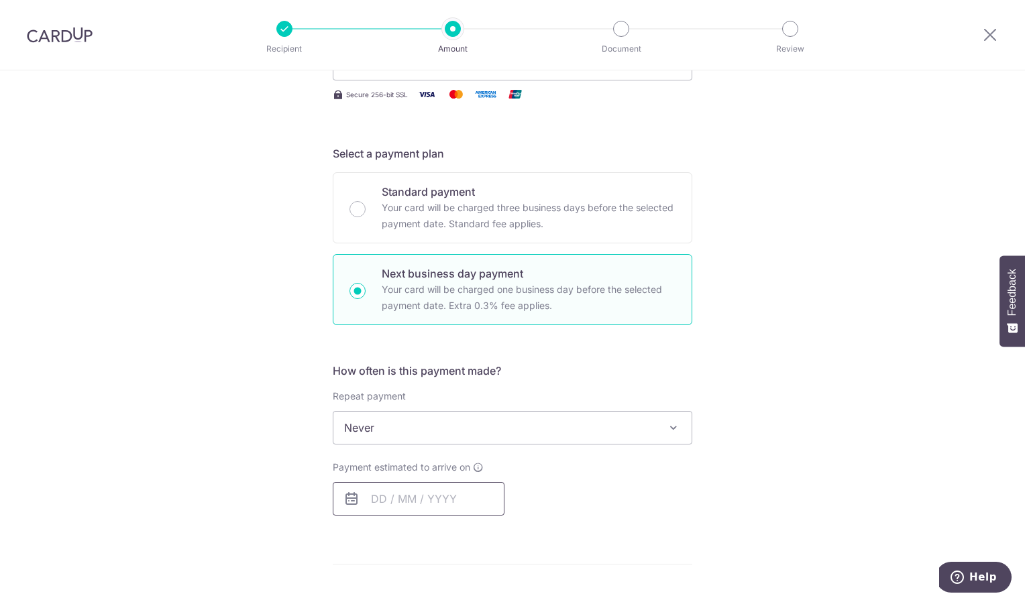
click at [392, 491] on input "text" at bounding box center [419, 499] width 172 height 34
click at [409, 590] on link "2" at bounding box center [413, 594] width 21 height 21
type input "[DATE]"
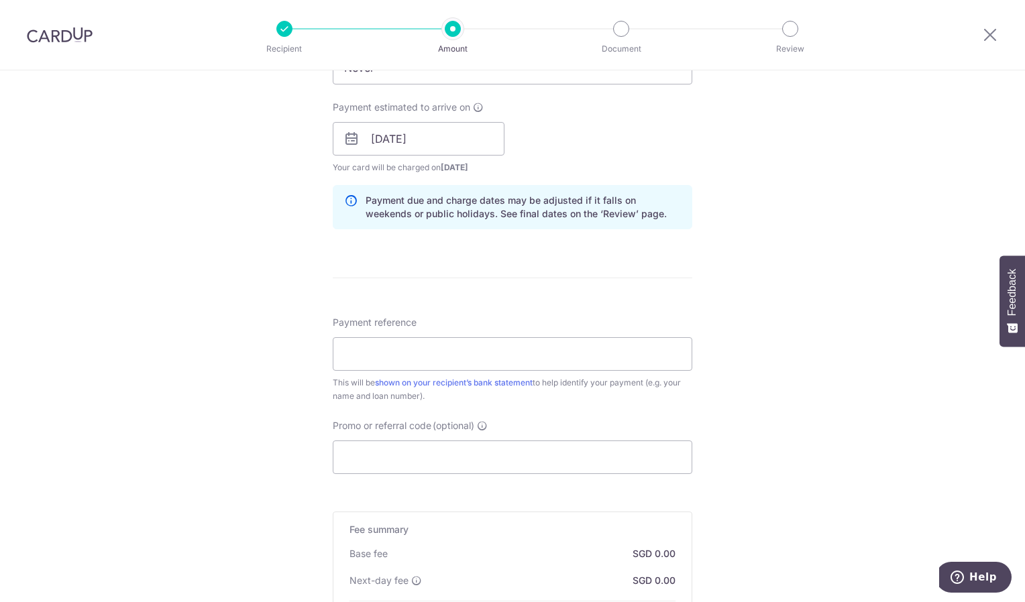
scroll to position [583, 0]
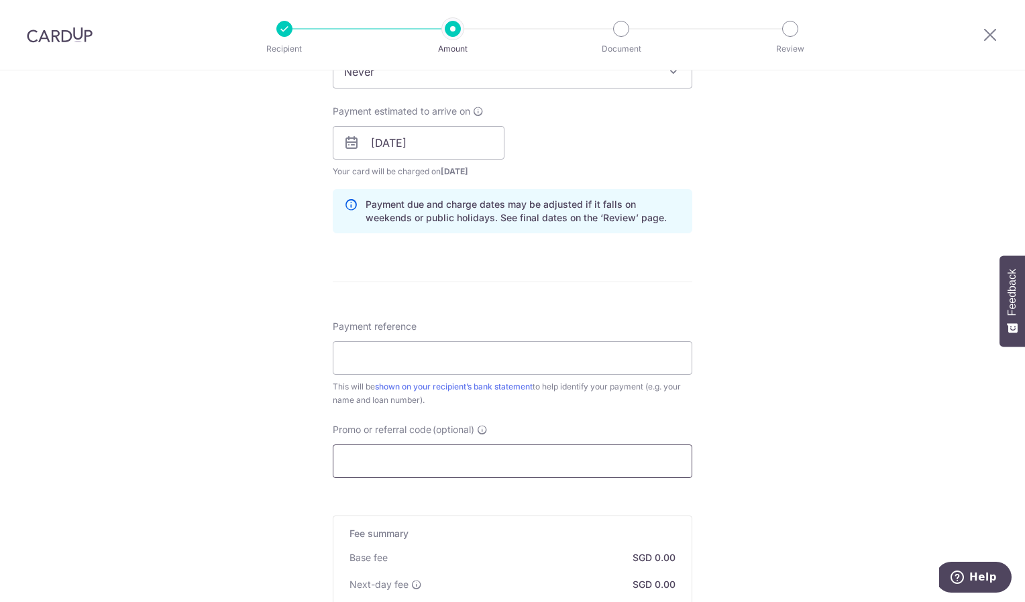
click at [579, 453] on input "Promo or referral code (optional)" at bounding box center [513, 462] width 360 height 34
paste input "3HOME25R"
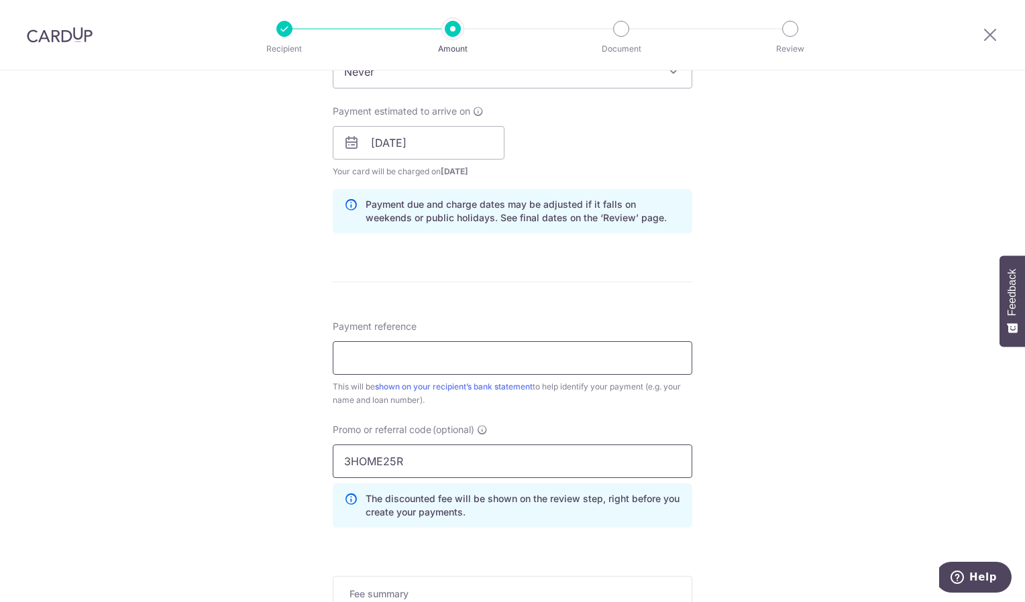
type input "3HOME25R"
click at [510, 355] on input "Payment reference" at bounding box center [513, 358] width 360 height 34
type input "Sept25Maybank"
type input "3,380.66"
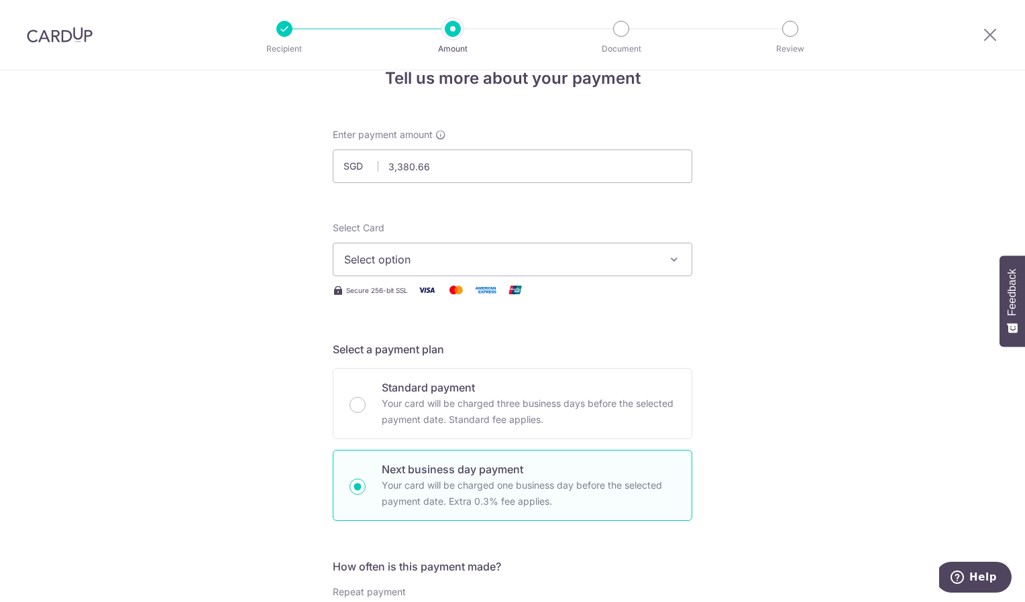
scroll to position [28, 0]
click at [652, 269] on span "Select option" at bounding box center [500, 262] width 313 height 16
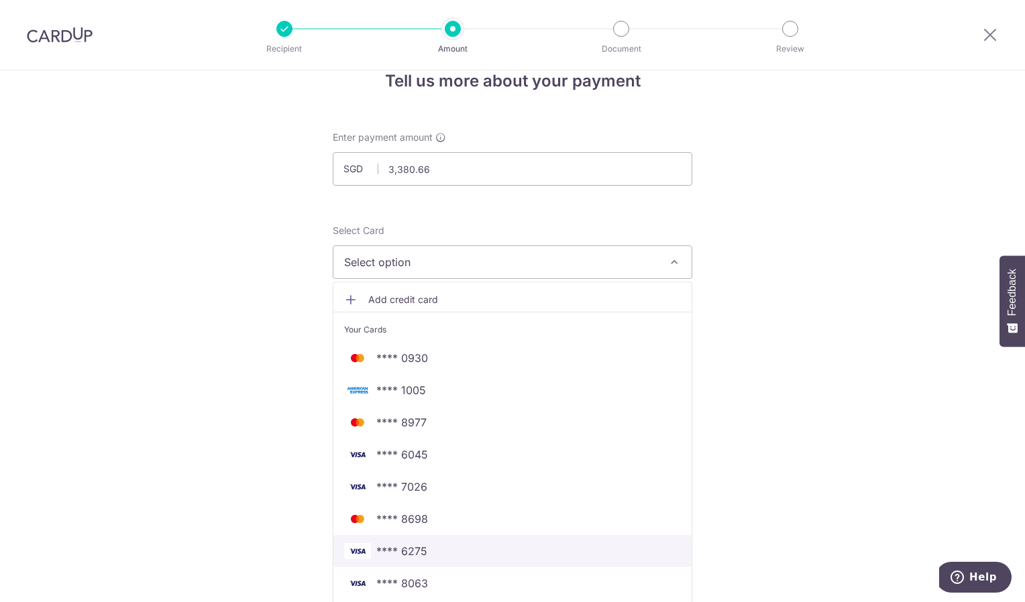
click at [390, 553] on span "**** 6275" at bounding box center [401, 551] width 51 height 16
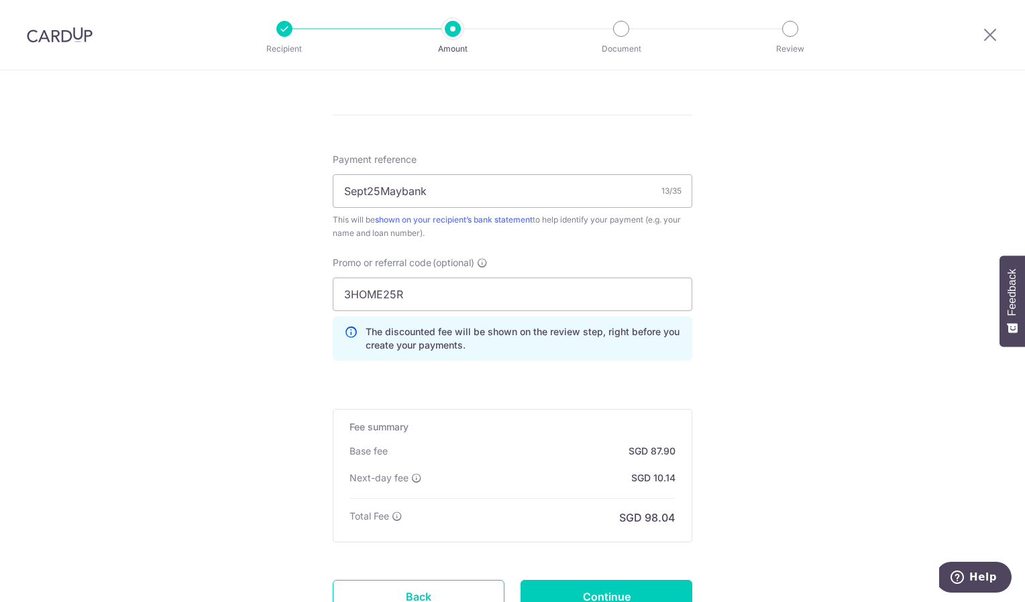
scroll to position [858, 0]
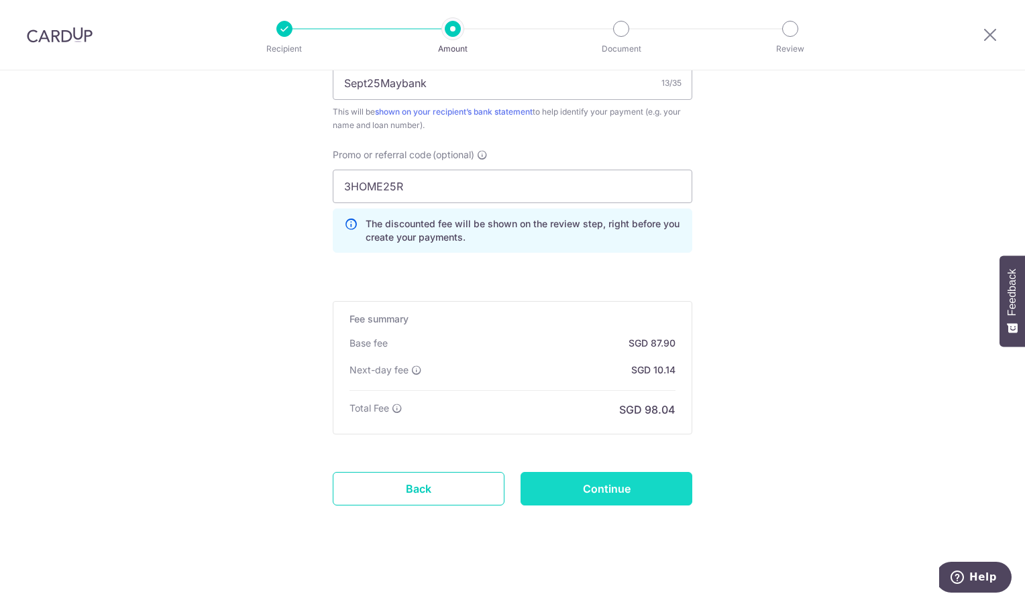
click at [596, 486] on input "Continue" at bounding box center [607, 489] width 172 height 34
type input "Create Schedule"
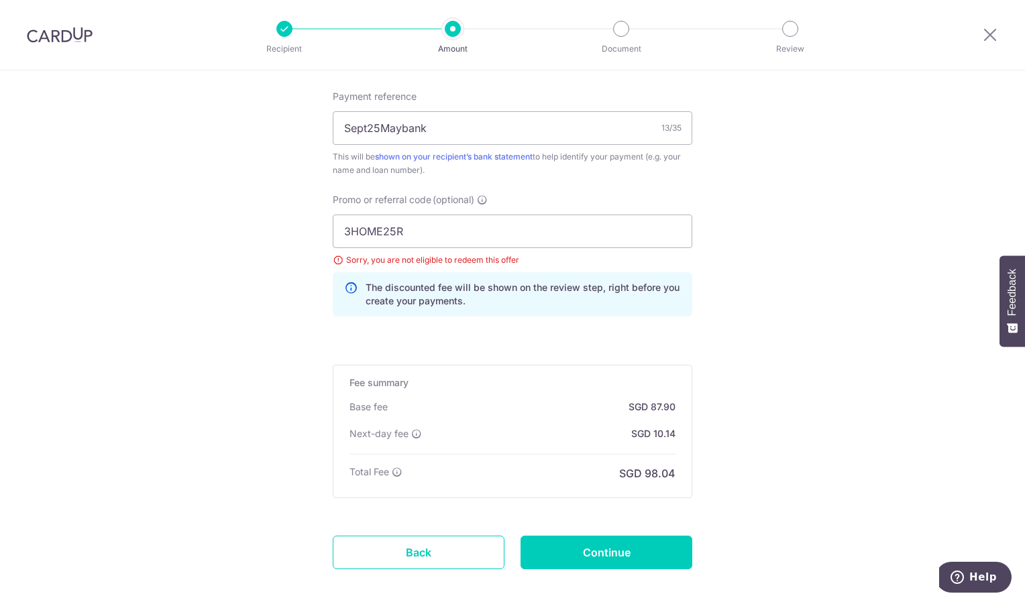
scroll to position [812, 0]
click at [472, 225] on input "3HOME25R" at bounding box center [513, 232] width 360 height 34
type input "3"
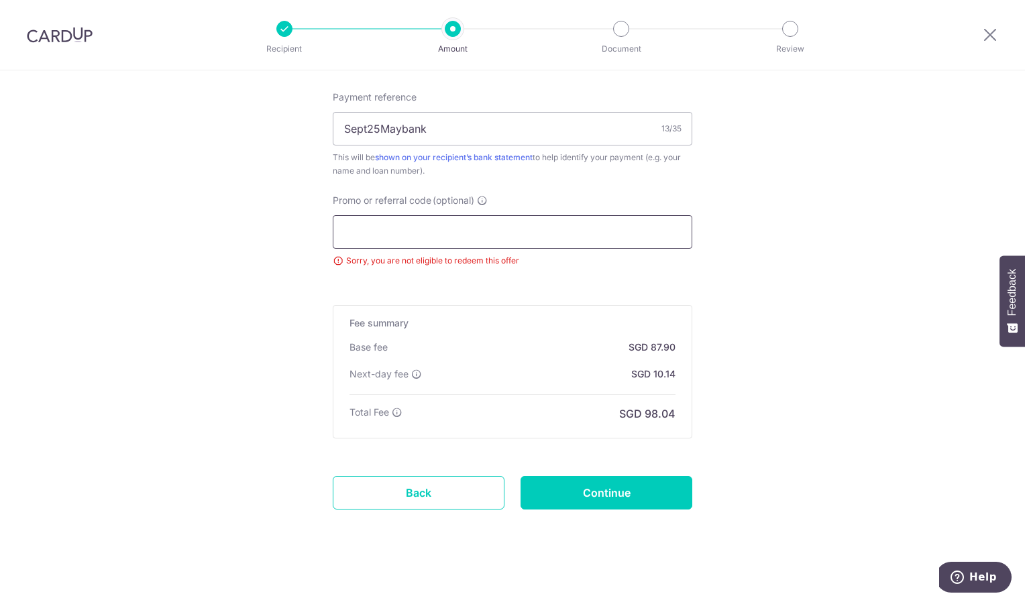
click at [472, 225] on input "Promo or referral code (optional)" at bounding box center [513, 232] width 360 height 34
paste input "RENO25ONE"
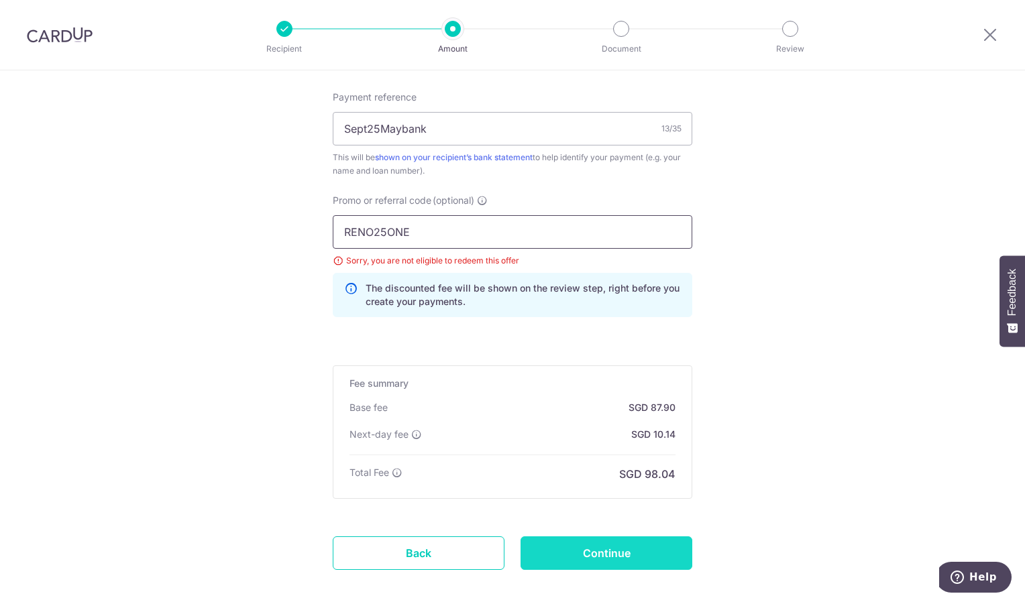
type input "RENO25ONE"
click at [559, 538] on input "Continue" at bounding box center [607, 554] width 172 height 34
type input "Update Schedule"
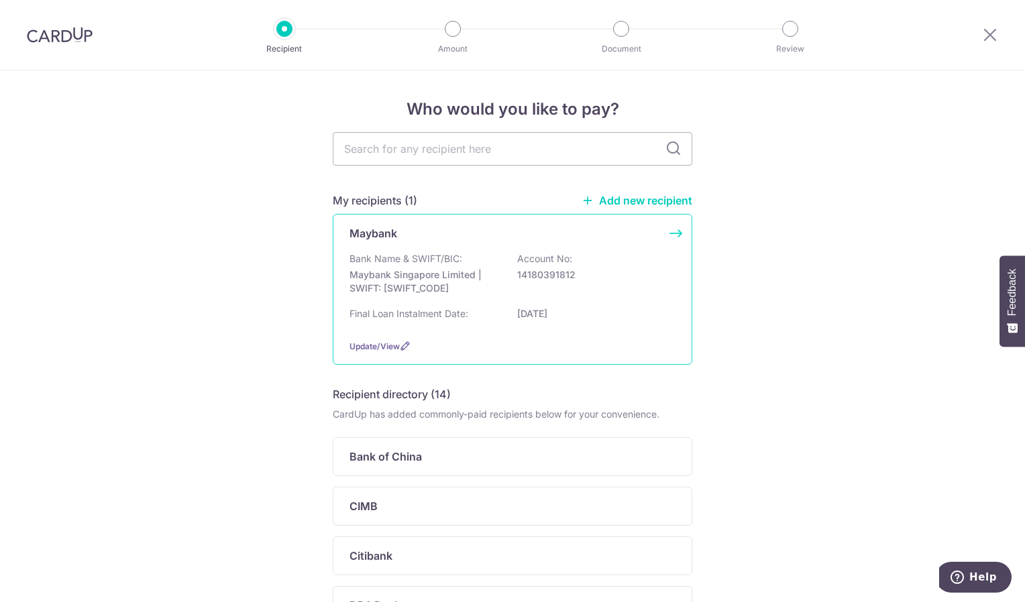
click at [673, 249] on div "Maybank Bank Name & SWIFT/BIC: Maybank Singapore Limited | SWIFT: [SWIFT_CODE] …" at bounding box center [513, 289] width 360 height 151
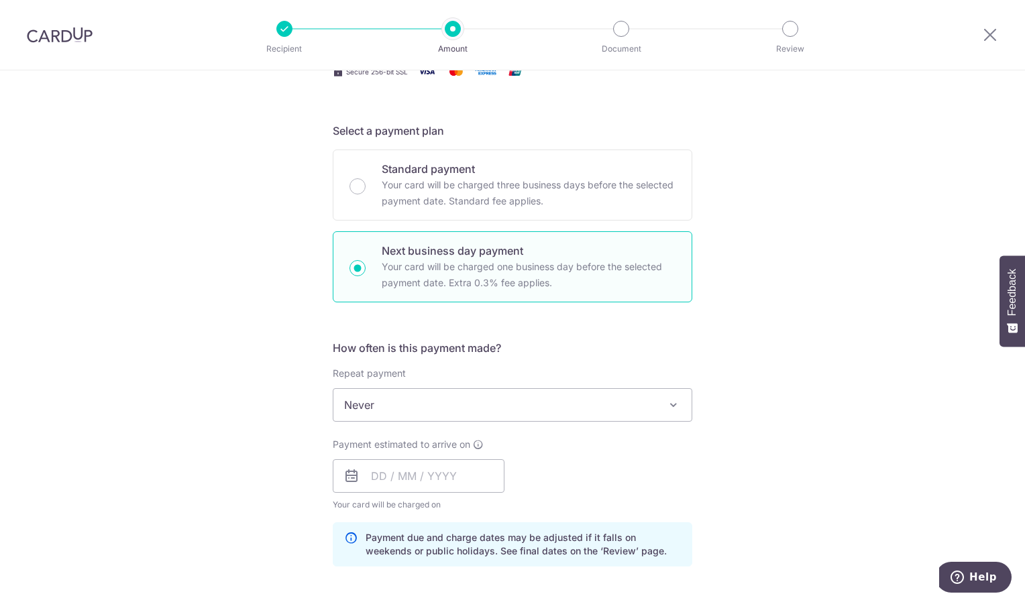
scroll to position [264, 0]
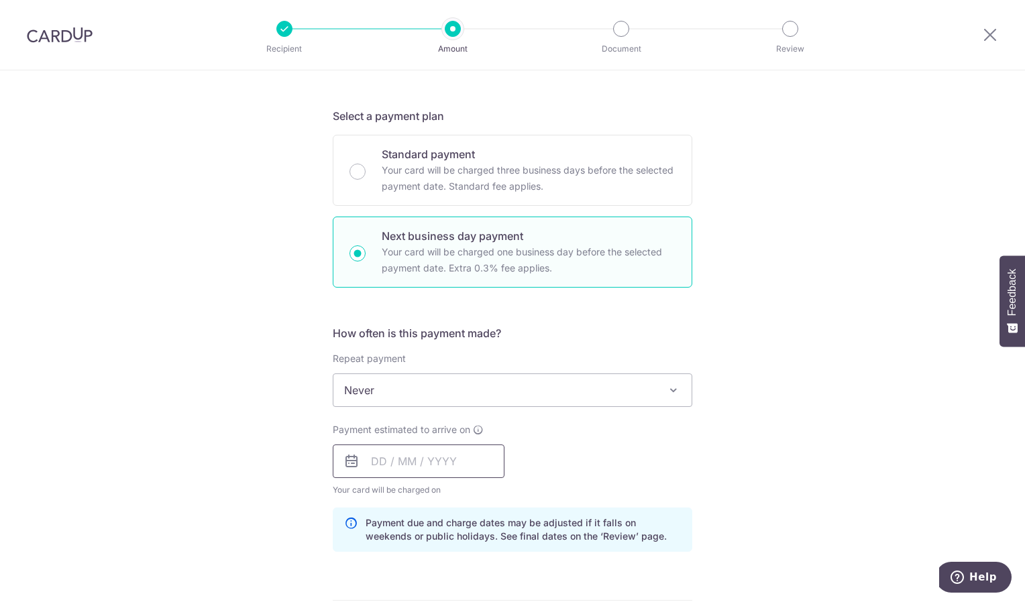
click at [444, 464] on input "text" at bounding box center [419, 462] width 172 height 34
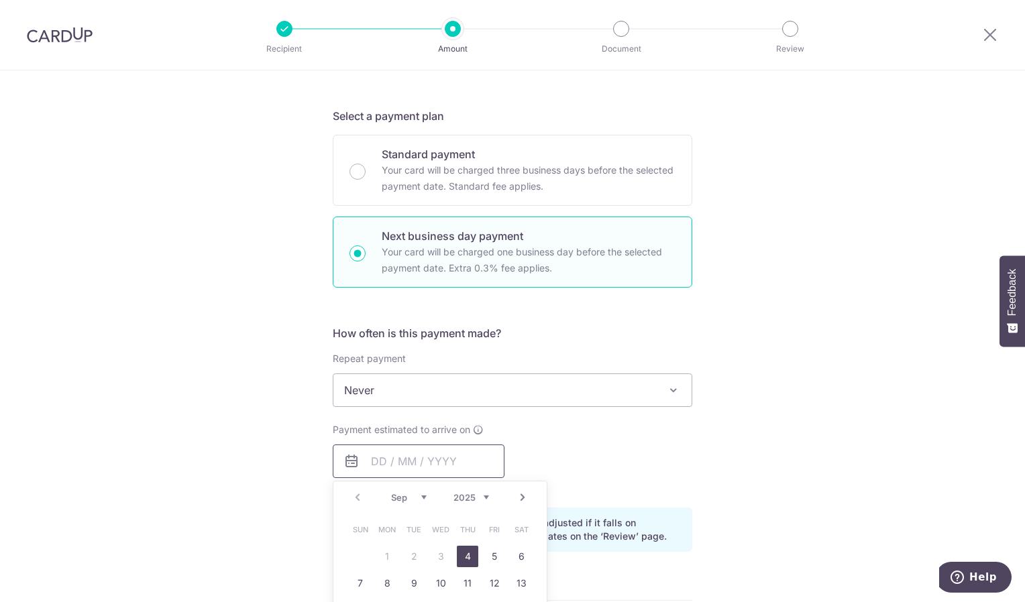
scroll to position [0, 0]
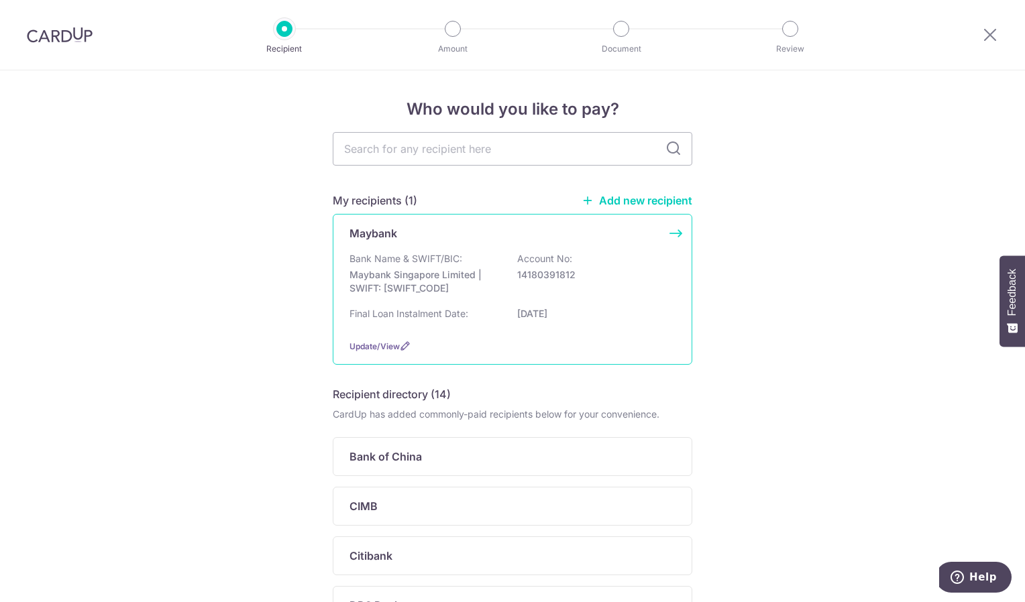
click at [676, 235] on div "Maybank Bank Name & SWIFT/BIC: Maybank Singapore Limited | SWIFT: MBBESGS2XXX A…" at bounding box center [513, 289] width 360 height 151
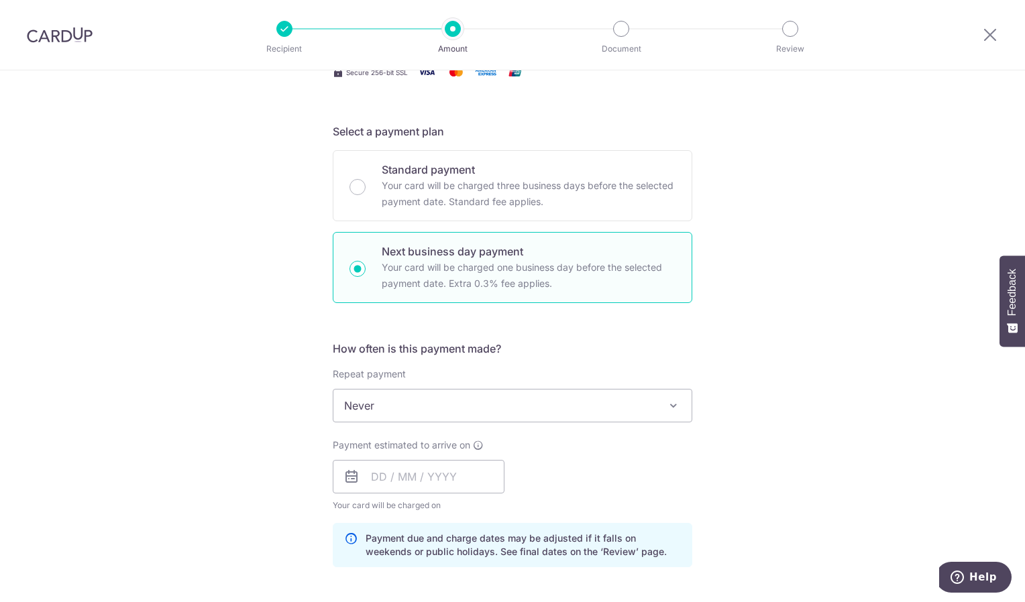
scroll to position [250, 0]
click at [438, 484] on input "text" at bounding box center [419, 476] width 172 height 34
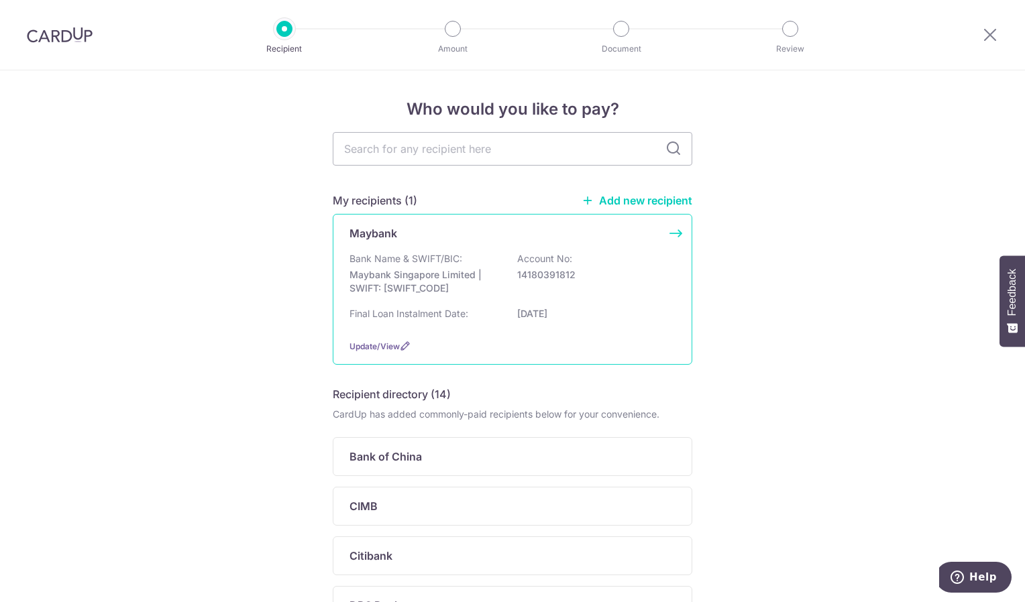
click at [579, 276] on p "14180391812" at bounding box center [592, 274] width 150 height 13
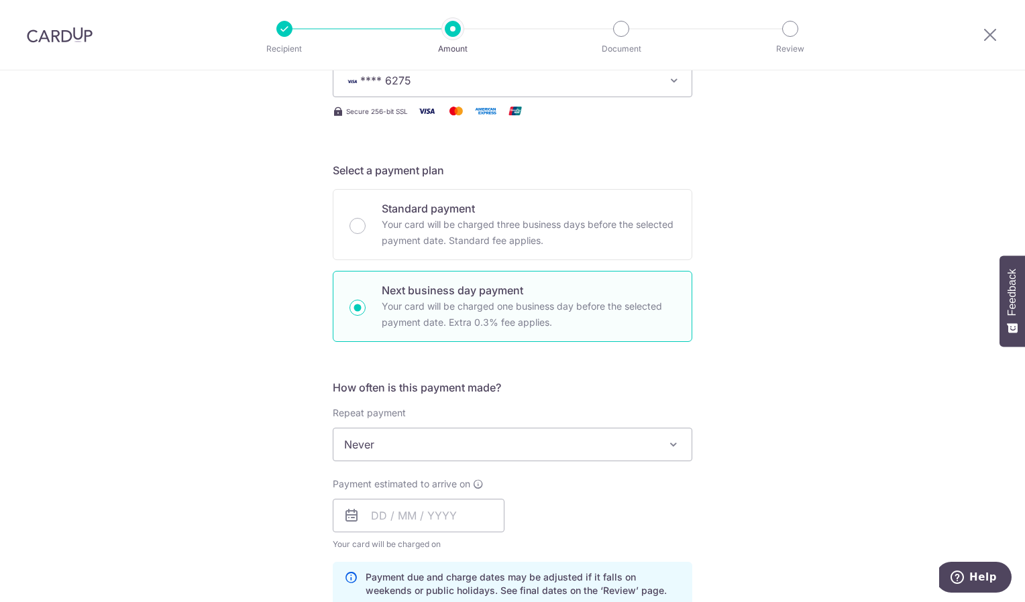
scroll to position [211, 0]
click at [423, 508] on input "text" at bounding box center [419, 515] width 172 height 34
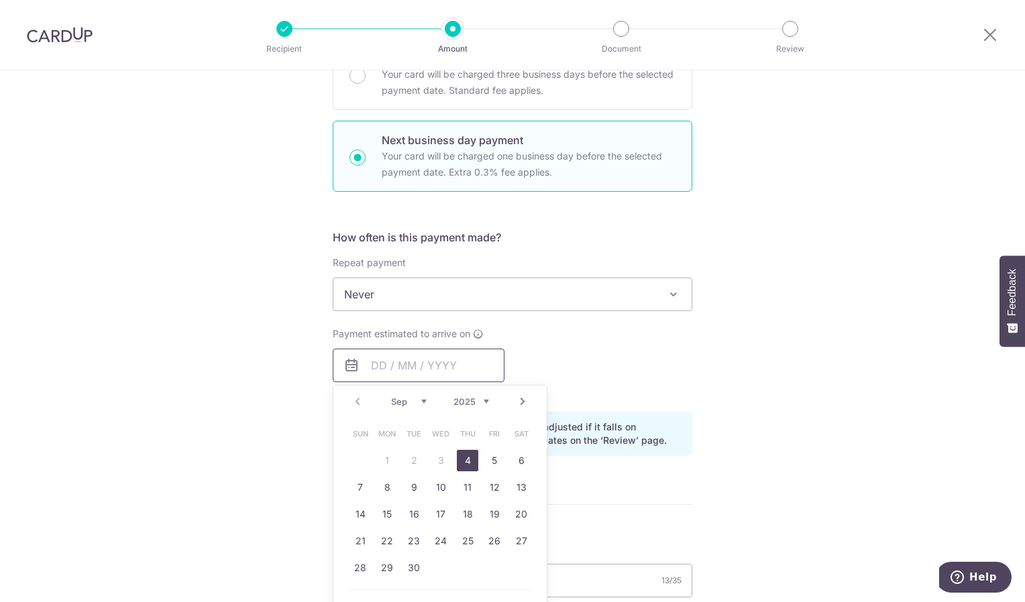
scroll to position [361, 0]
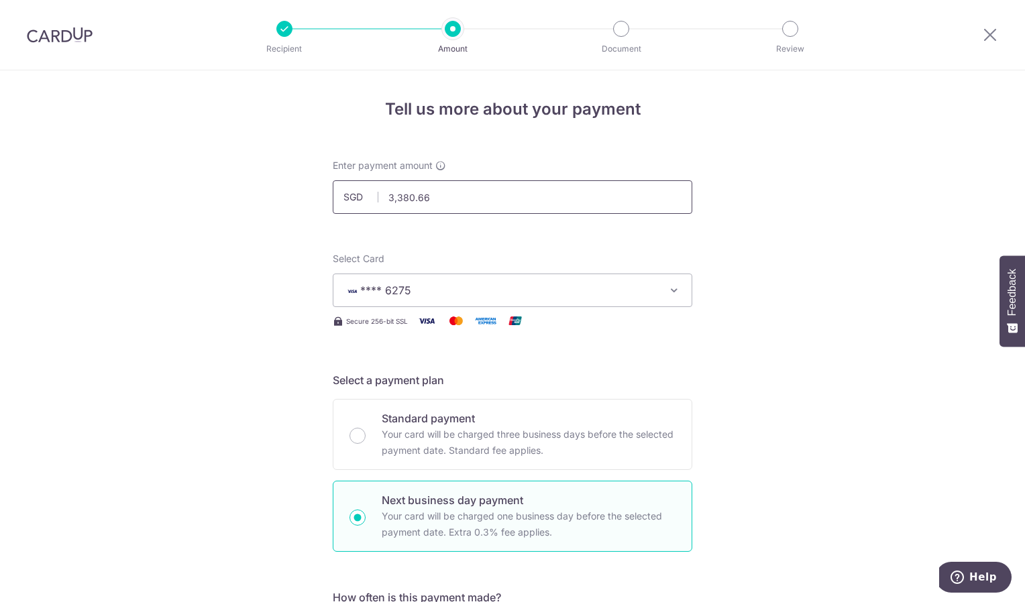
click at [482, 199] on input "3,380.66" at bounding box center [513, 197] width 360 height 34
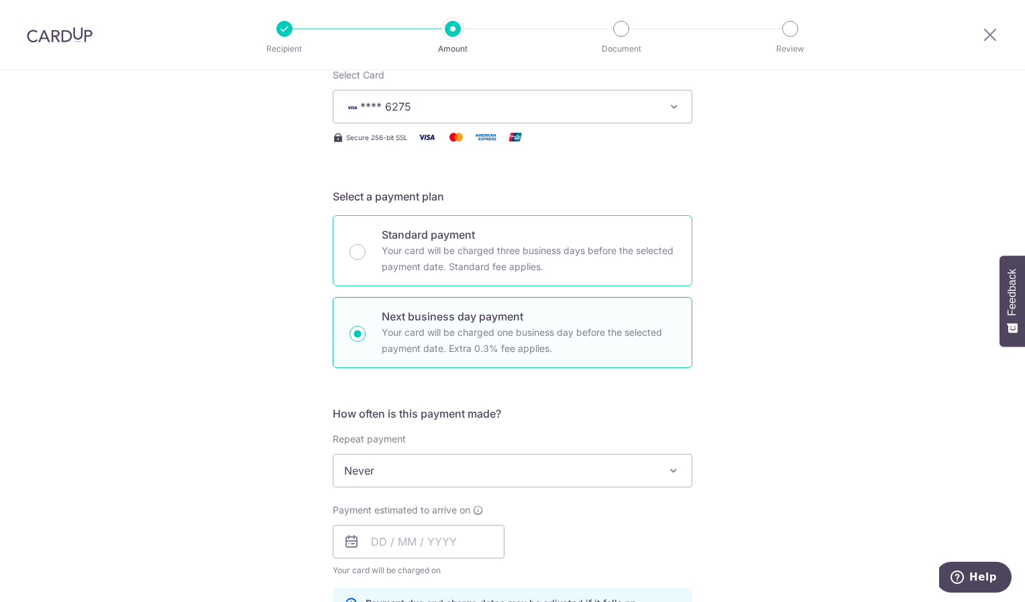
scroll to position [184, 0]
click at [433, 549] on input "text" at bounding box center [419, 542] width 172 height 34
type input "3,380.66"
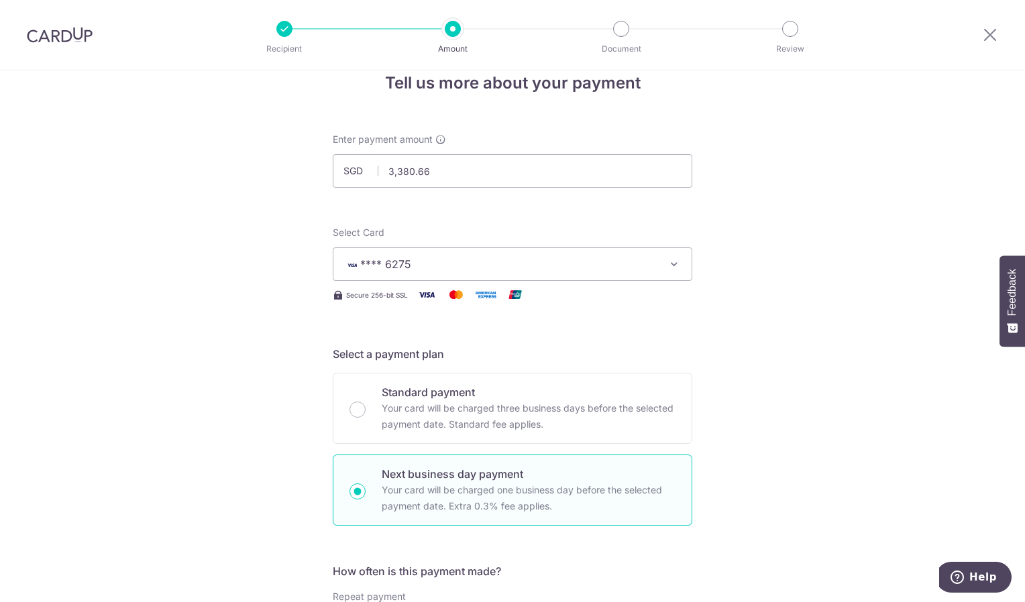
scroll to position [0, 0]
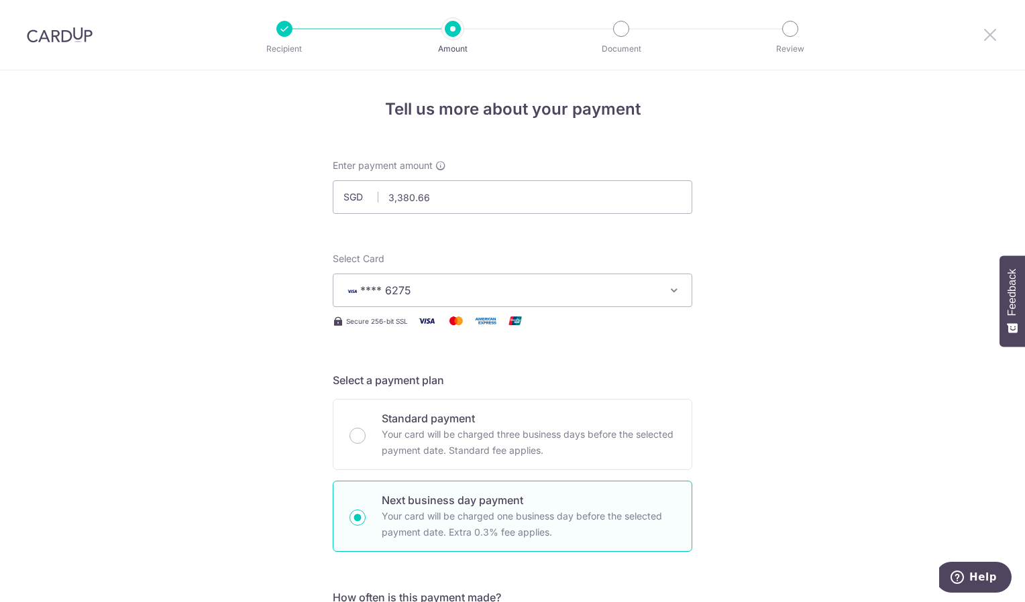
click at [991, 30] on icon at bounding box center [990, 34] width 16 height 17
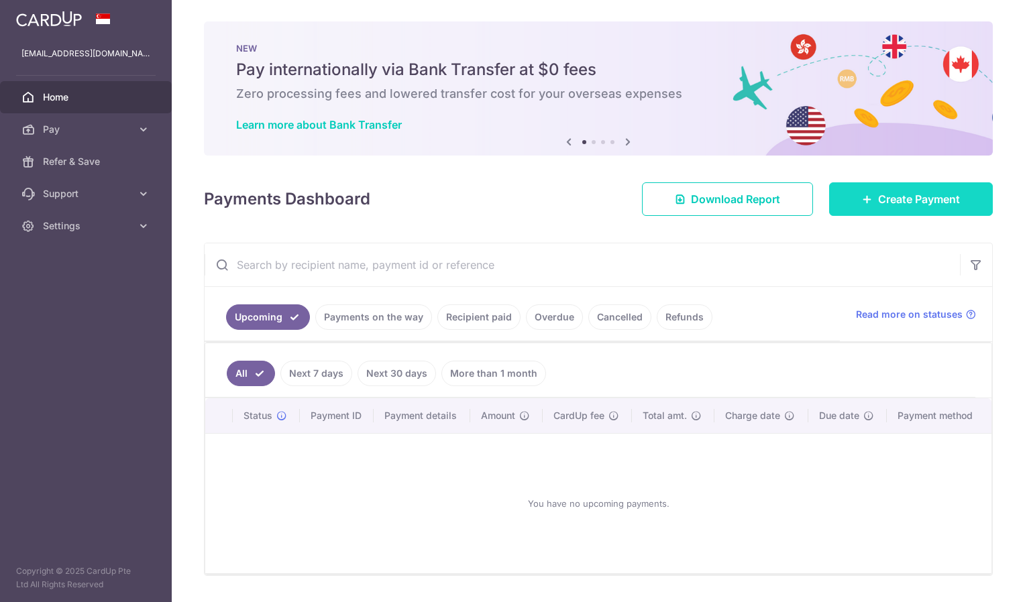
click at [879, 194] on span "Create Payment" at bounding box center [919, 199] width 82 height 16
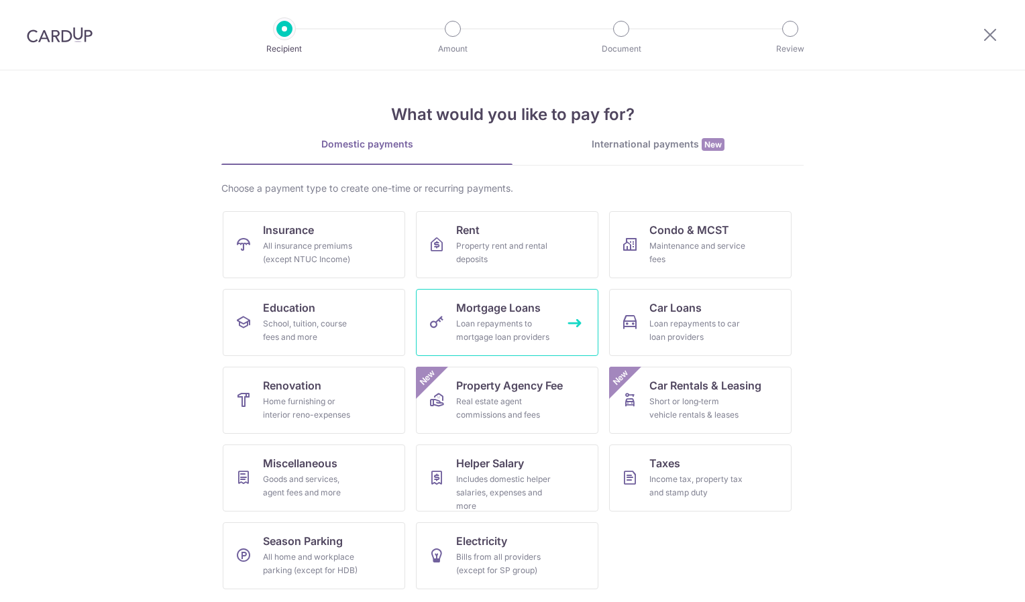
click at [506, 317] on div "Loan repayments to mortgage loan providers" at bounding box center [504, 330] width 97 height 27
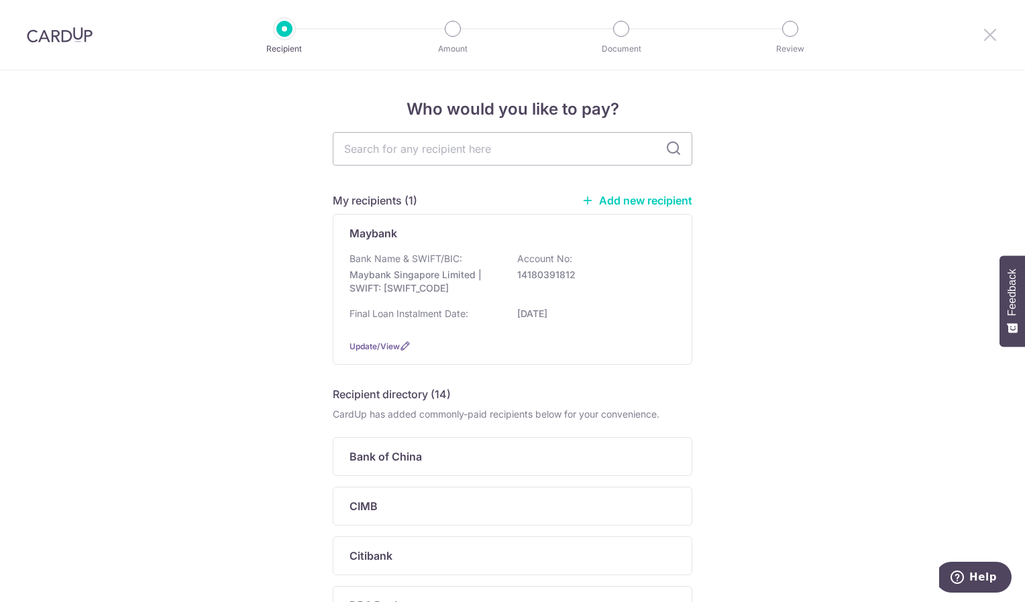
click at [986, 37] on icon at bounding box center [990, 34] width 16 height 17
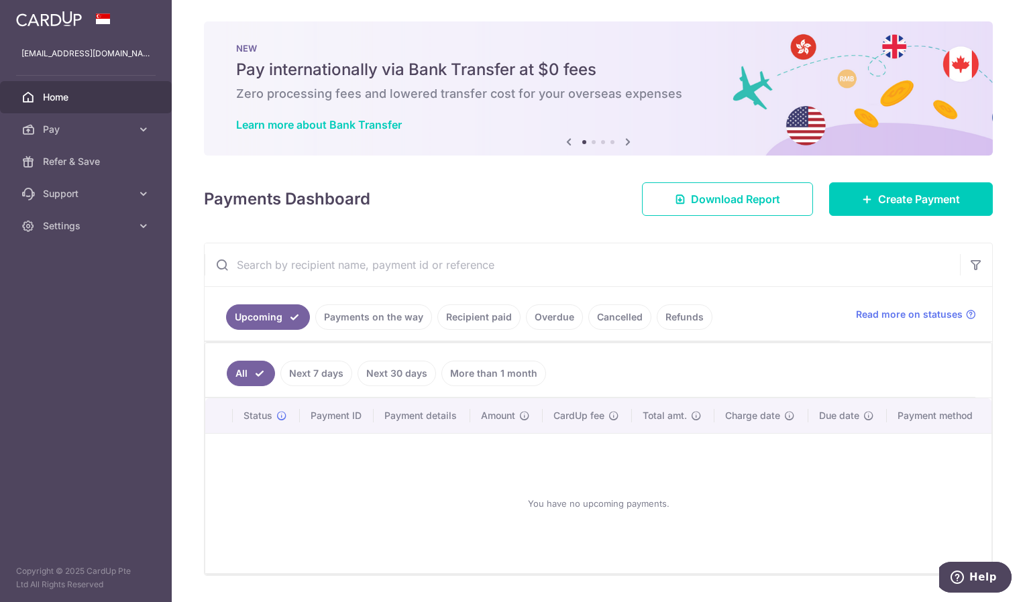
click at [63, 97] on span "Home" at bounding box center [87, 97] width 89 height 13
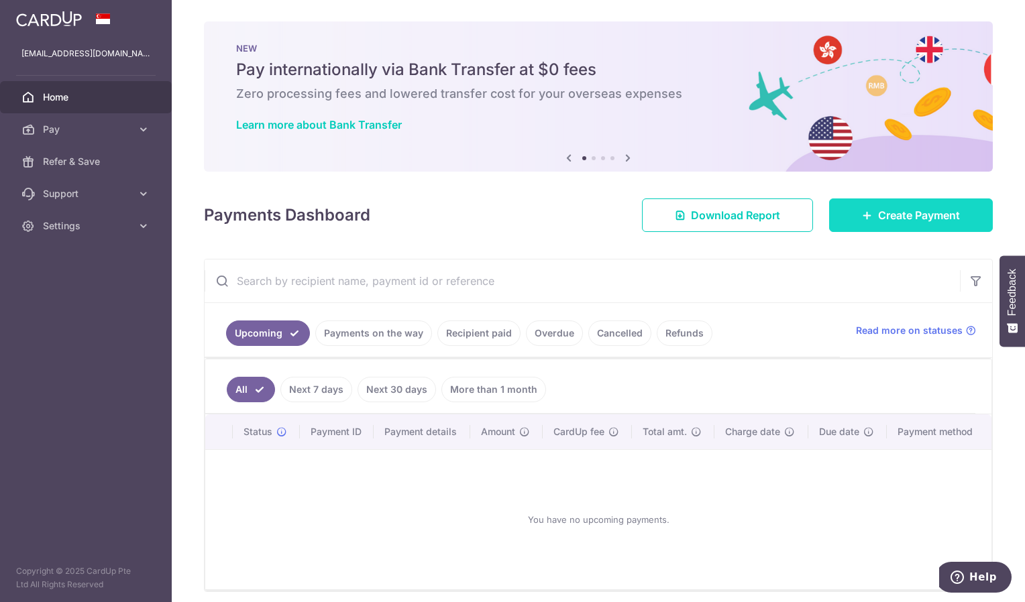
click at [970, 219] on link "Create Payment" at bounding box center [911, 216] width 164 height 34
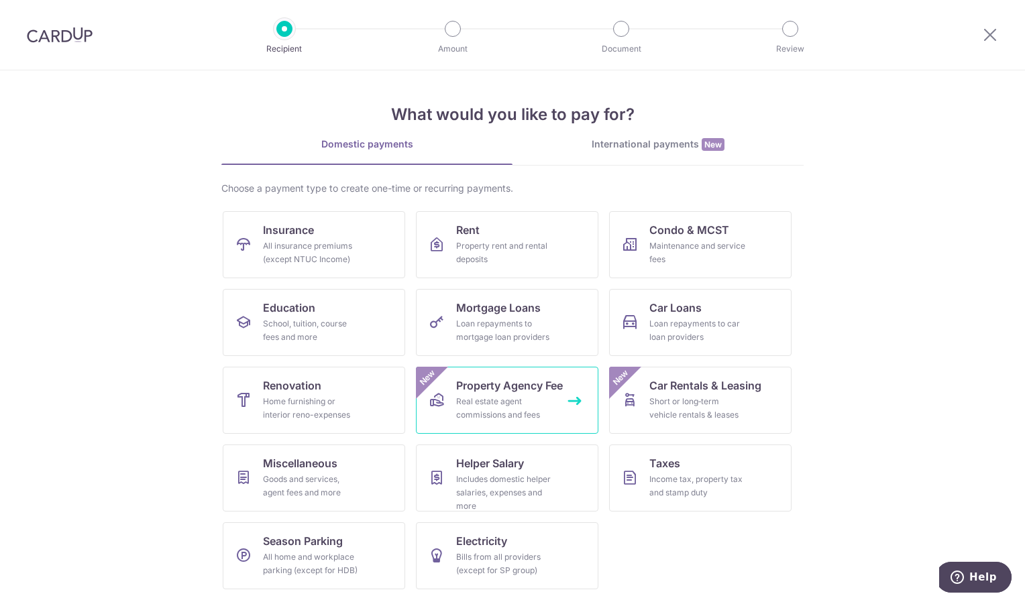
click at [528, 415] on div "Real estate agent commissions and fees" at bounding box center [504, 408] width 97 height 27
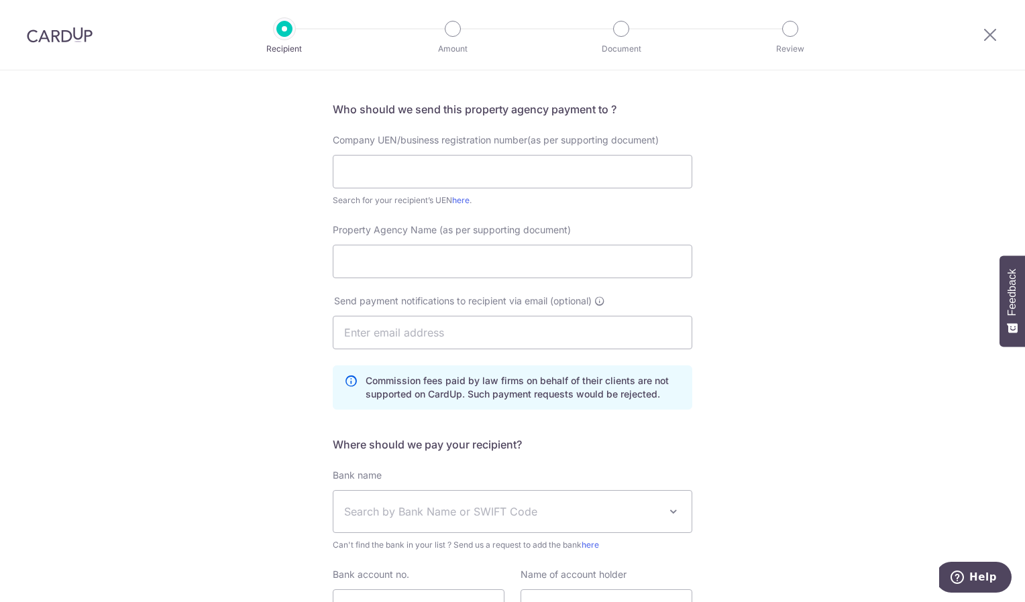
scroll to position [85, 0]
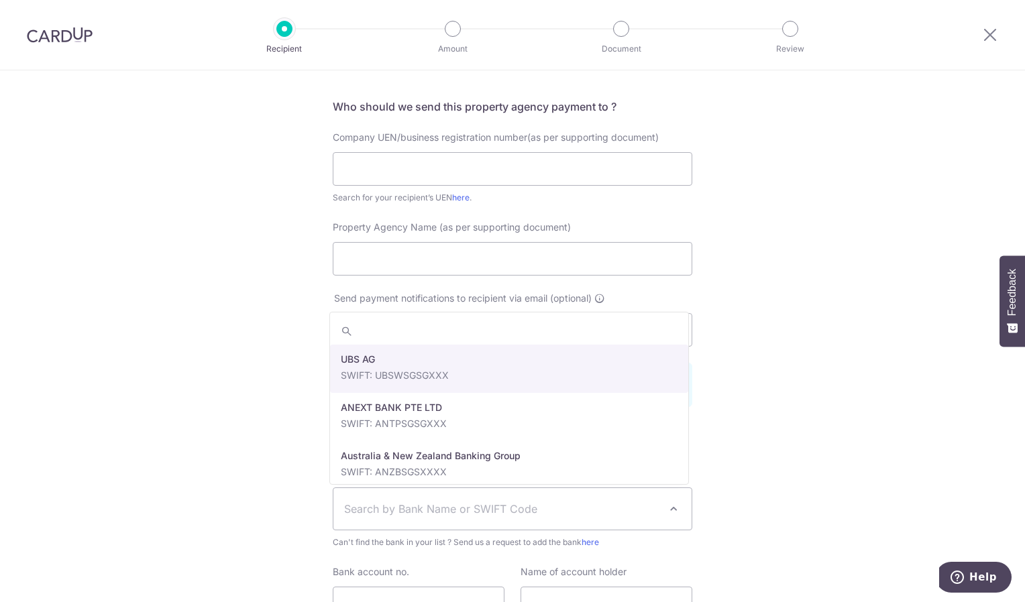
click at [601, 517] on span "Search by Bank Name or SWIFT Code" at bounding box center [512, 509] width 358 height 42
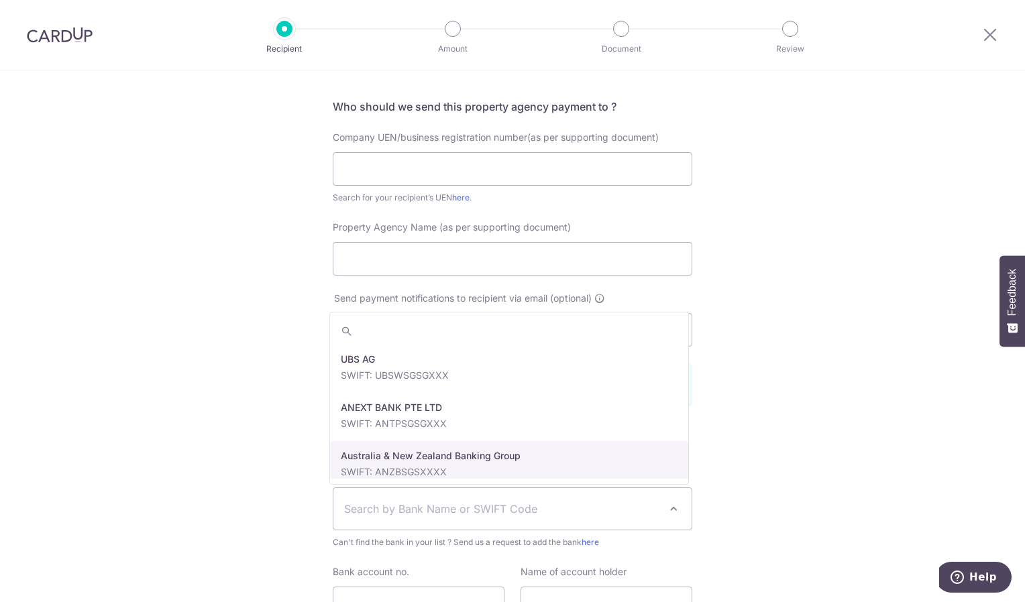
click at [755, 402] on div "Who would you like to pay? Your recipient does not need a CardUp account to rec…" at bounding box center [512, 357] width 1025 height 742
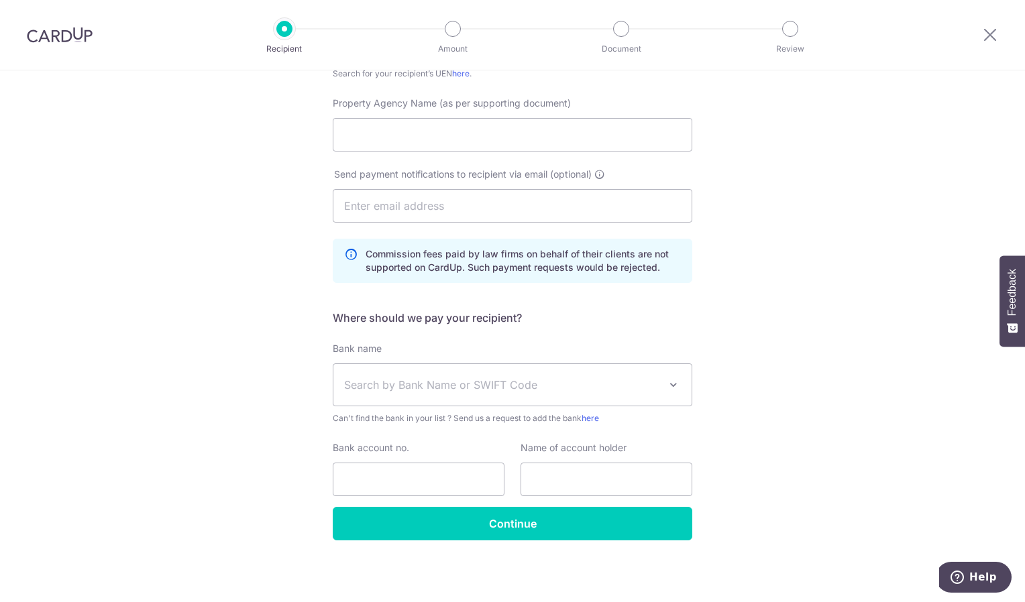
scroll to position [0, 0]
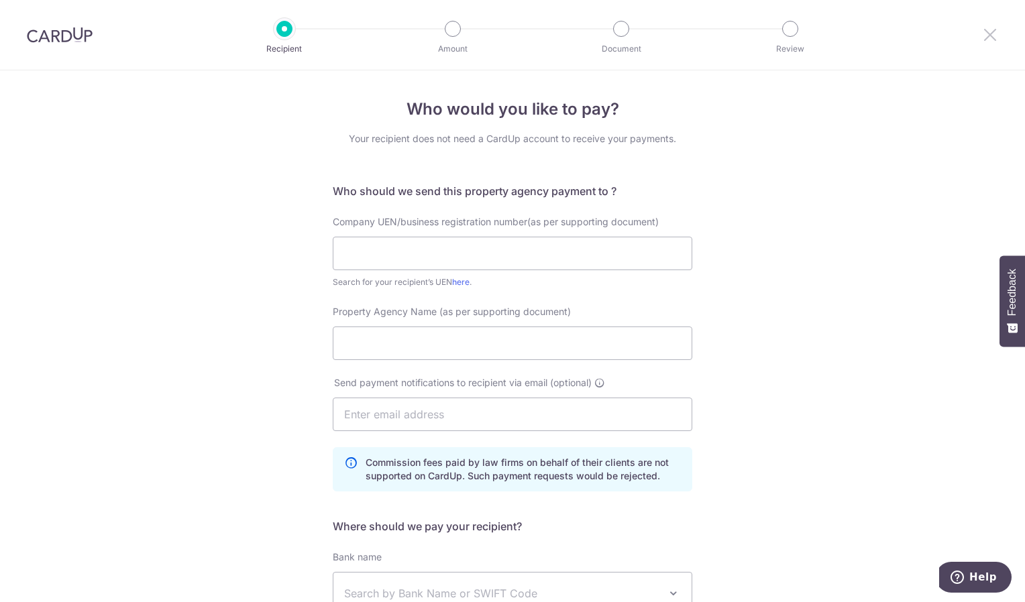
click at [994, 38] on icon at bounding box center [990, 34] width 16 height 17
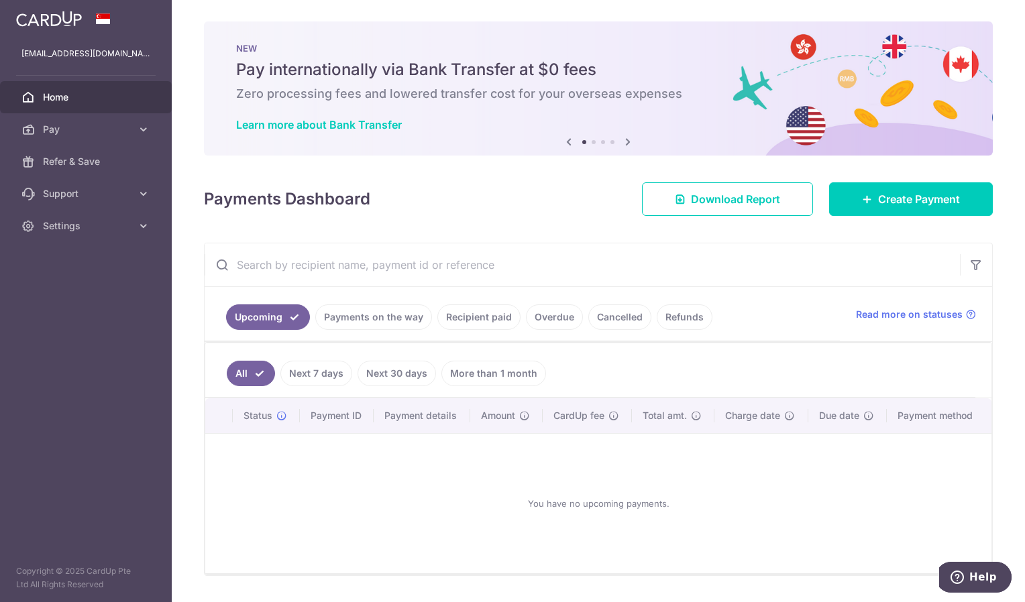
click at [859, 180] on div "× Pause Schedule Pause all future payments in this series Pause just this one p…" at bounding box center [598, 301] width 853 height 602
click at [852, 201] on link "Create Payment" at bounding box center [911, 199] width 164 height 34
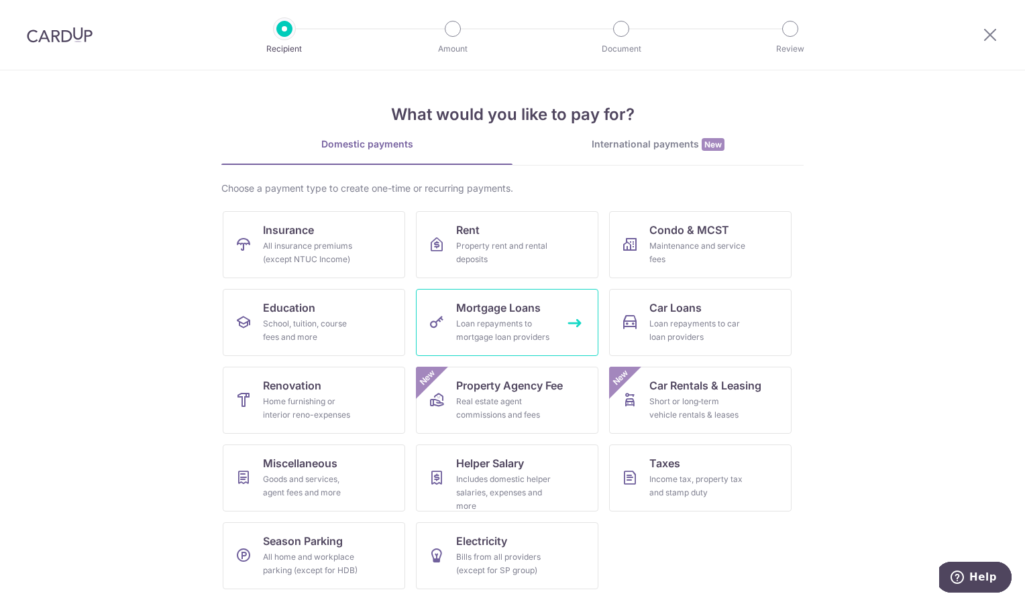
click at [510, 333] on div "Loan repayments to mortgage loan providers" at bounding box center [504, 330] width 97 height 27
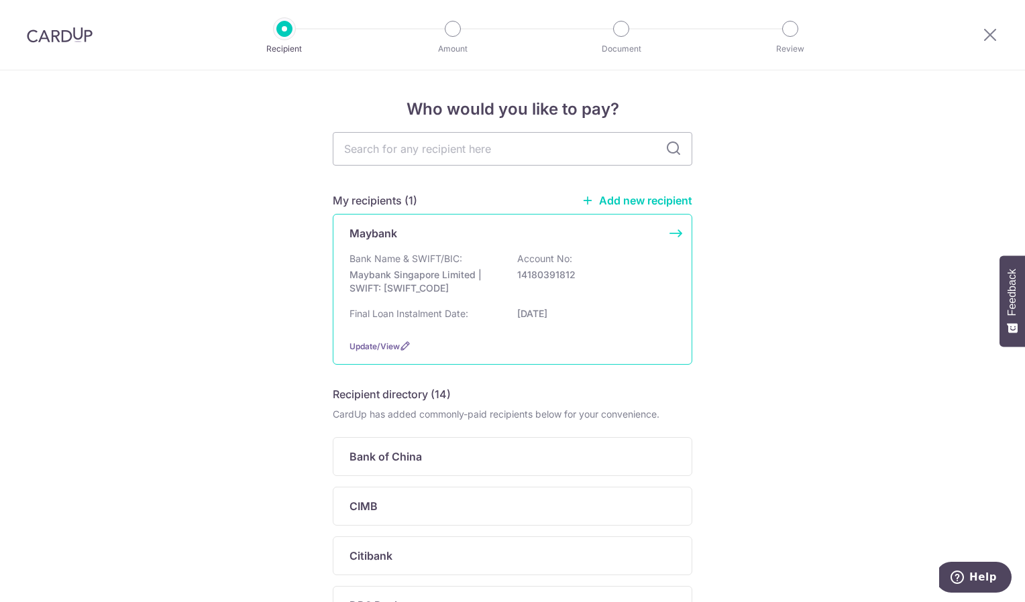
click at [531, 269] on p "14180391812" at bounding box center [592, 274] width 150 height 13
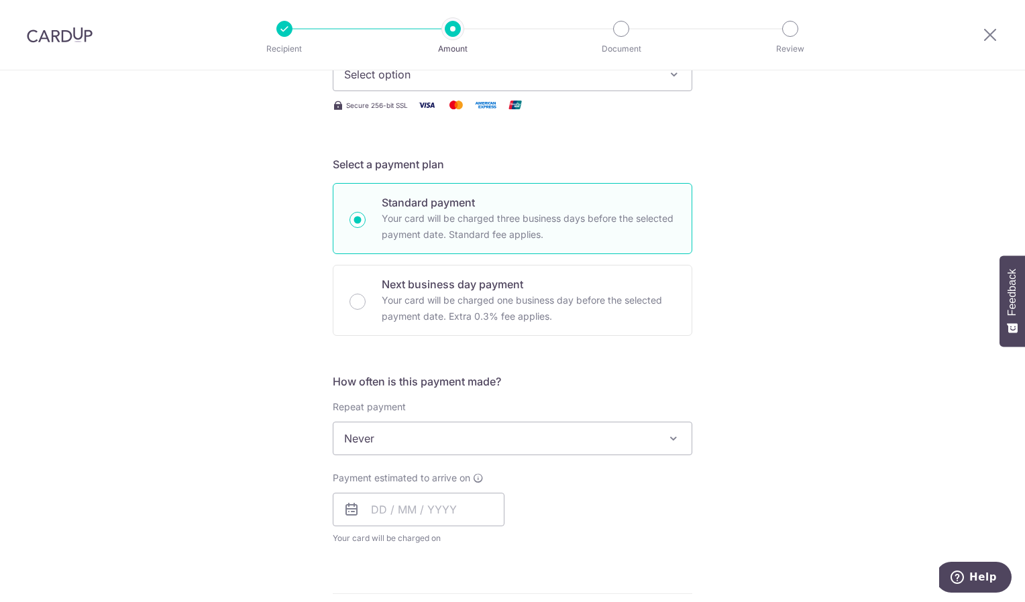
scroll to position [218, 0]
click at [478, 312] on p "Your card will be charged one business day before the selected payment date. Ex…" at bounding box center [529, 306] width 294 height 32
click at [366, 308] on input "Next business day payment Your card will be charged one business day before the…" at bounding box center [357, 300] width 16 height 16
radio input "false"
radio input "true"
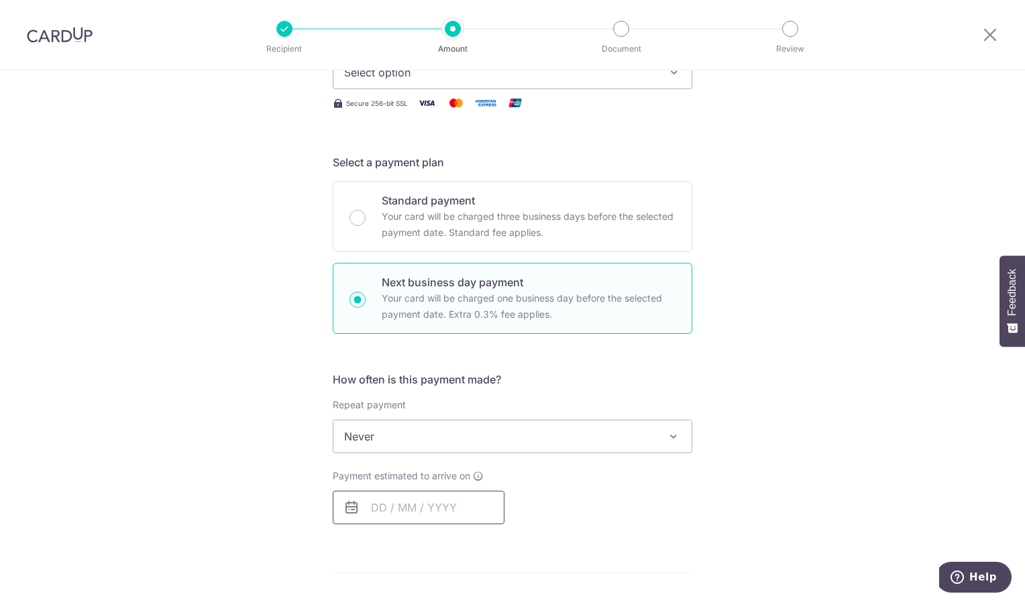
click at [424, 508] on input "text" at bounding box center [419, 508] width 172 height 34
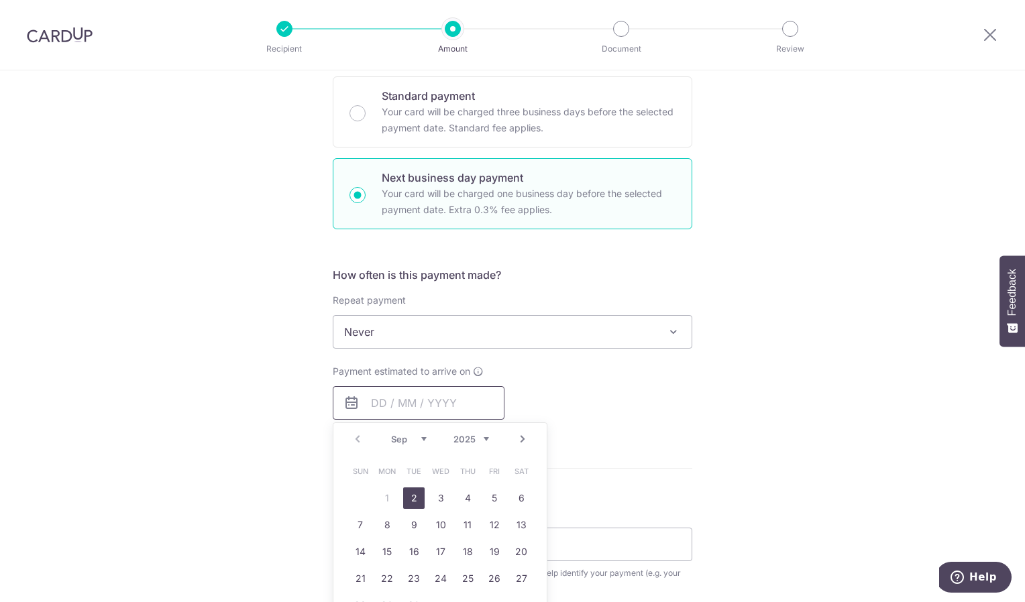
scroll to position [334, 0]
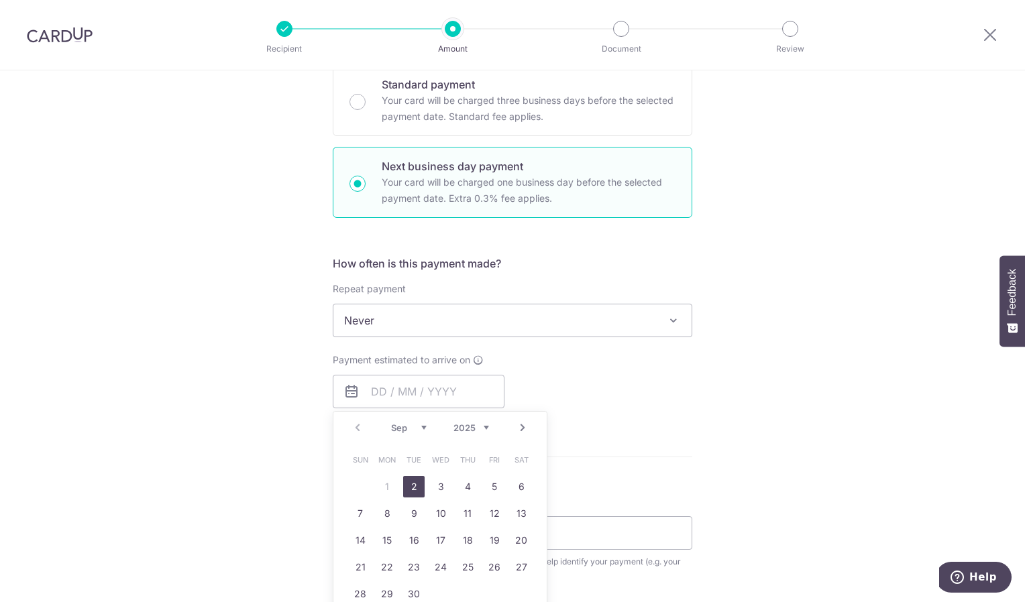
click at [416, 482] on link "2" at bounding box center [413, 486] width 21 height 21
type input "[DATE]"
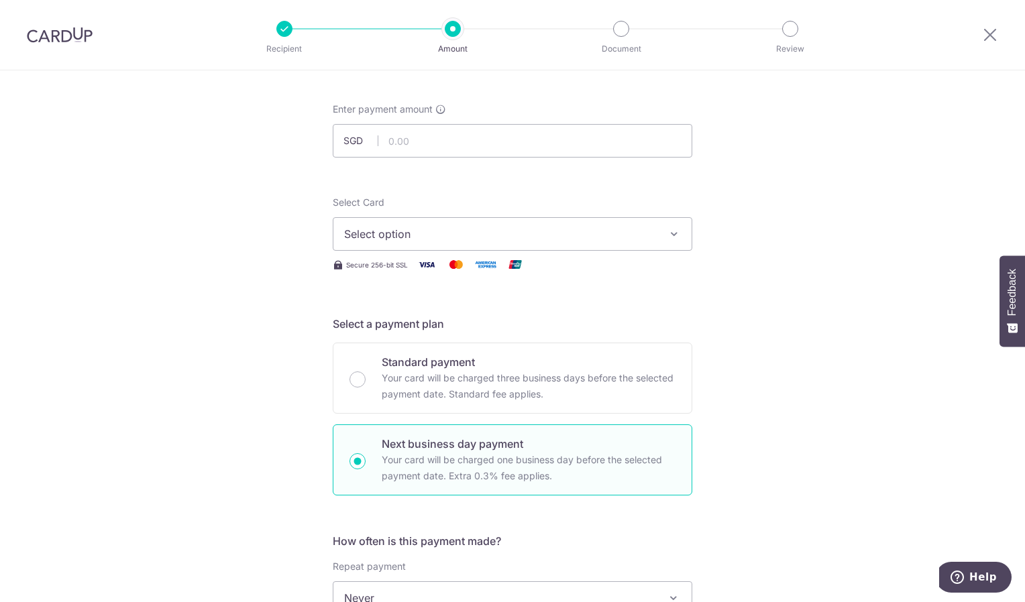
scroll to position [0, 0]
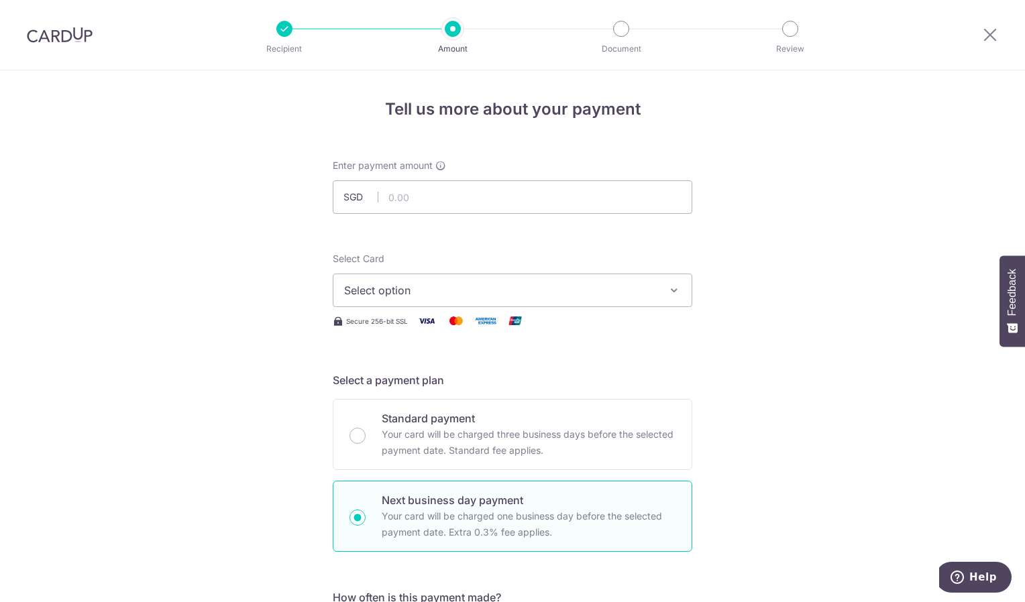
click at [471, 294] on span "Select option" at bounding box center [500, 290] width 313 height 16
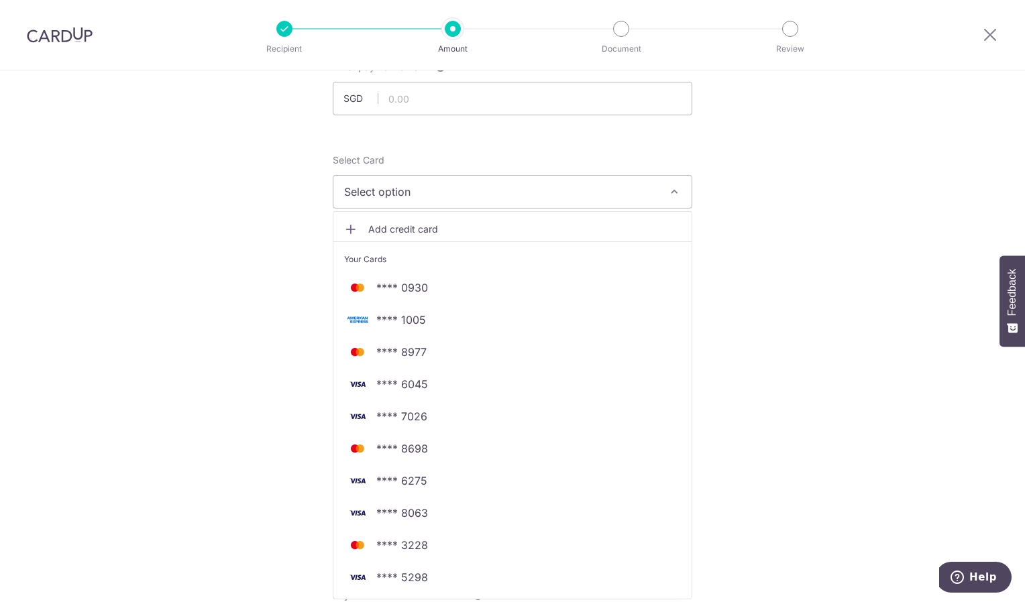
scroll to position [99, 0]
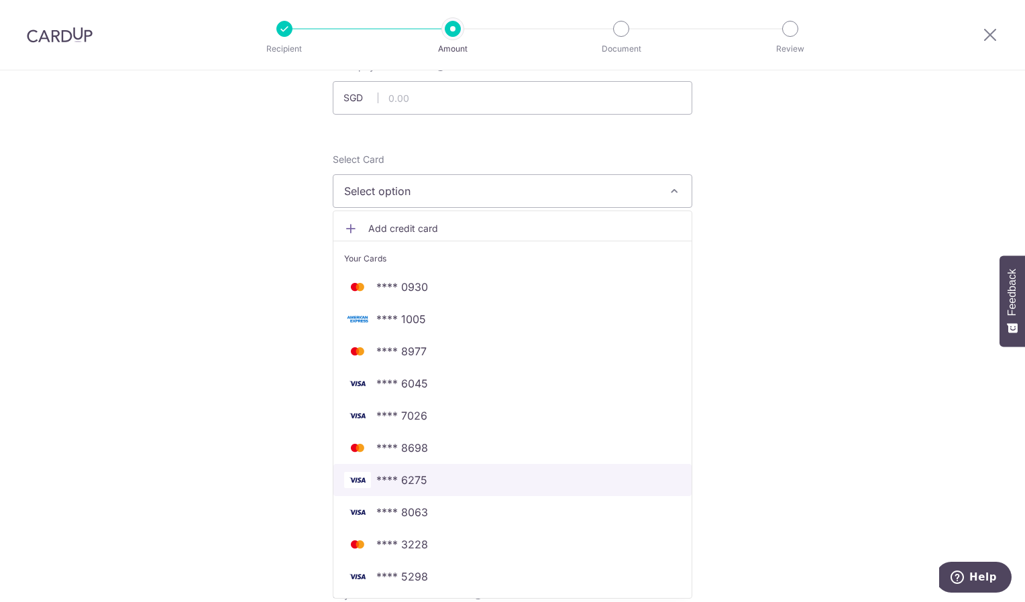
click at [423, 476] on span "**** 6275" at bounding box center [512, 480] width 337 height 16
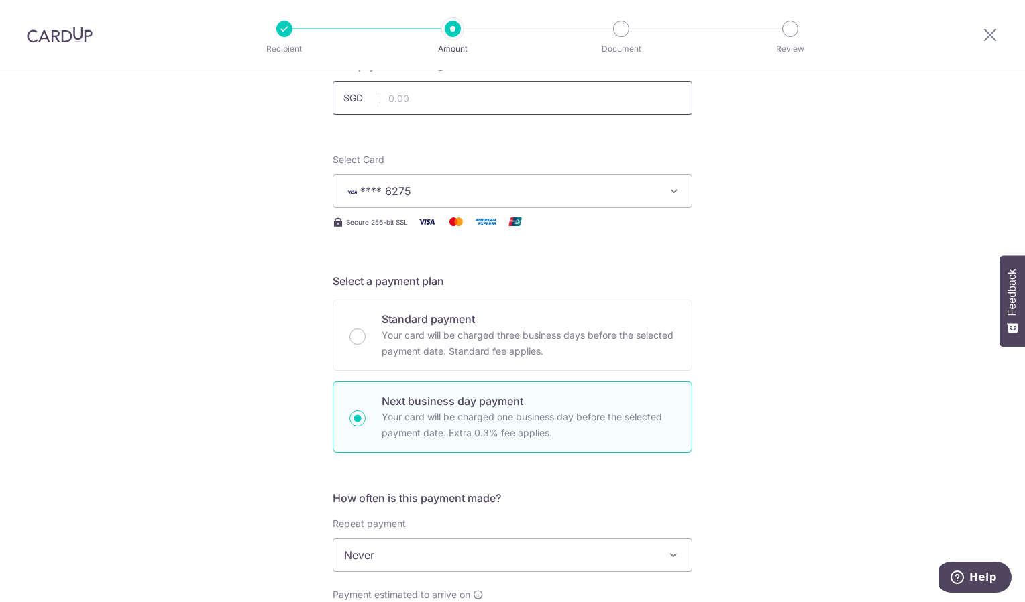
click at [446, 100] on input "text" at bounding box center [513, 98] width 360 height 34
type input "2"
type input "3,380.66"
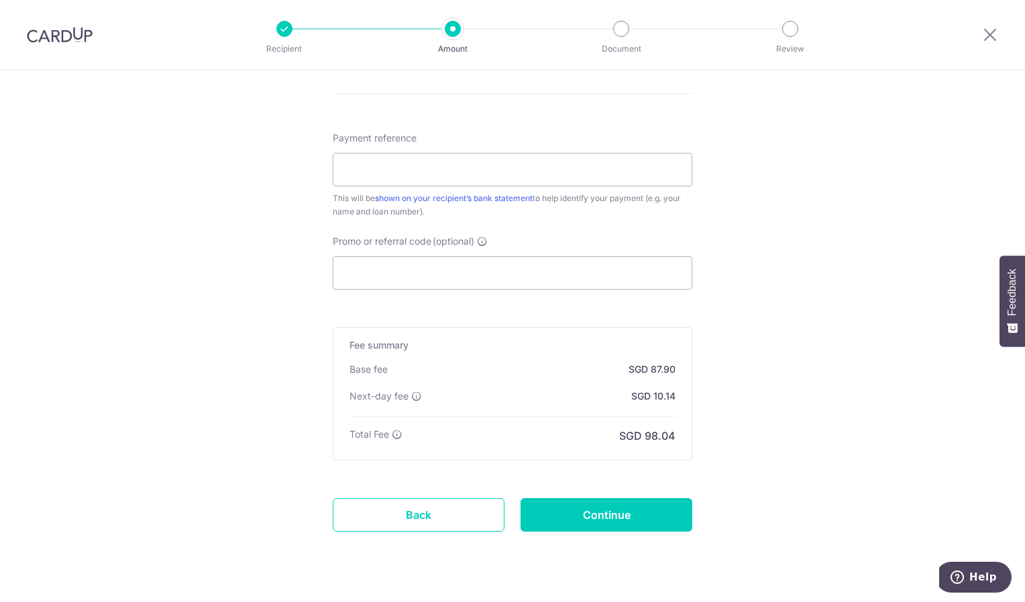
scroll to position [772, 0]
click at [616, 170] on input "Payment reference" at bounding box center [513, 169] width 360 height 34
type input "Sept25Maybank"
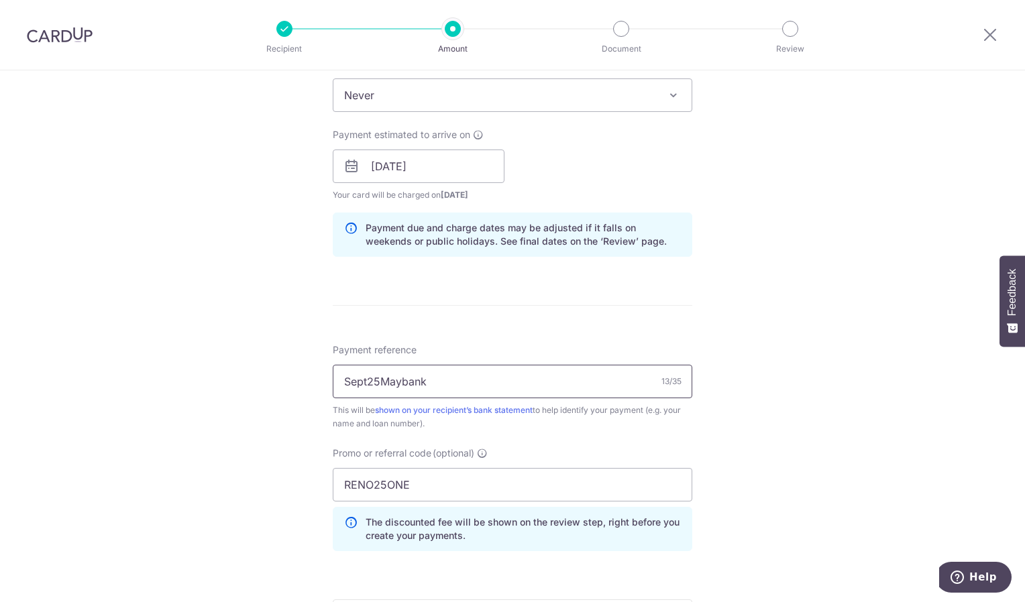
scroll to position [561, 0]
click at [494, 479] on input "RENO25ONE" at bounding box center [513, 483] width 360 height 34
type input "R"
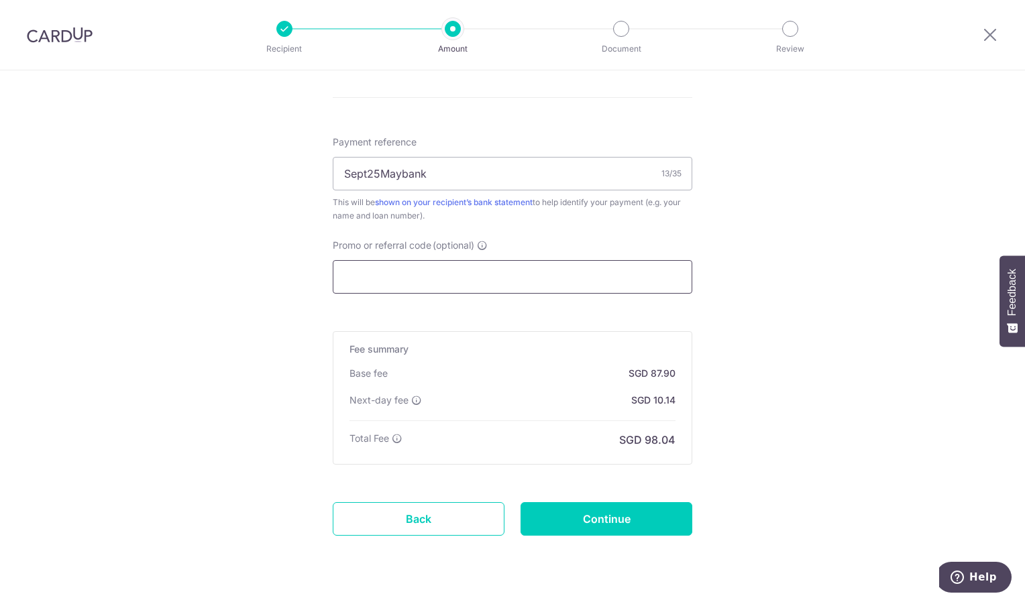
scroll to position [768, 0]
click at [641, 505] on input "Continue" at bounding box center [607, 519] width 172 height 34
type input "Create Schedule"
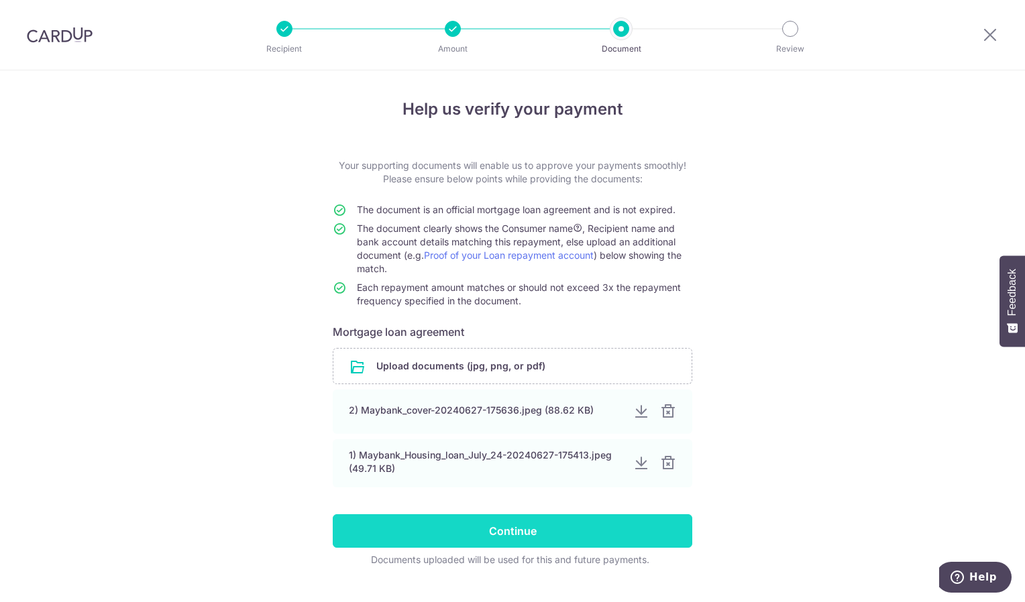
click at [592, 535] on input "Continue" at bounding box center [513, 532] width 360 height 34
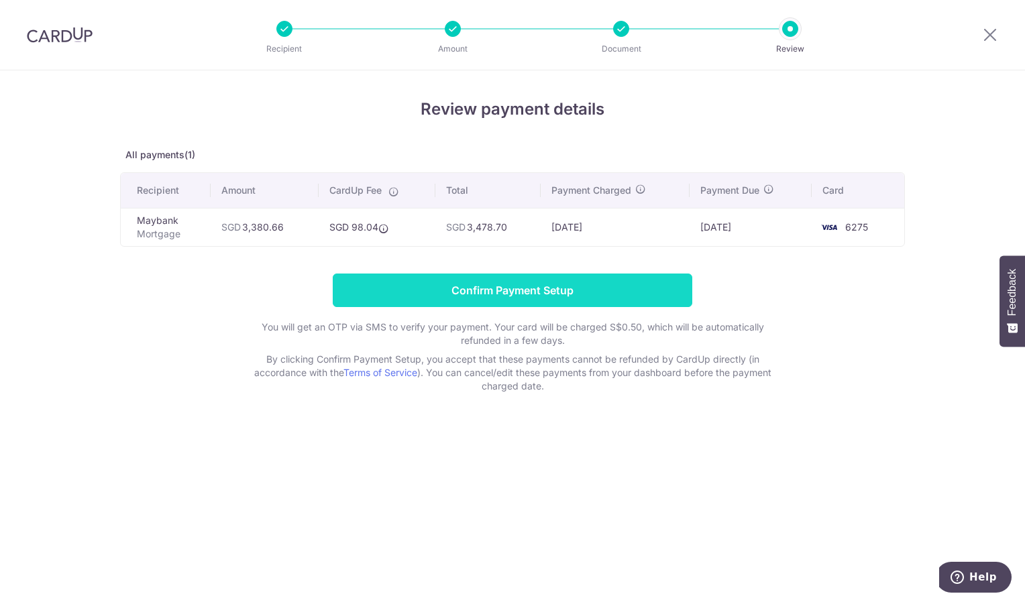
click at [503, 278] on input "Confirm Payment Setup" at bounding box center [513, 291] width 360 height 34
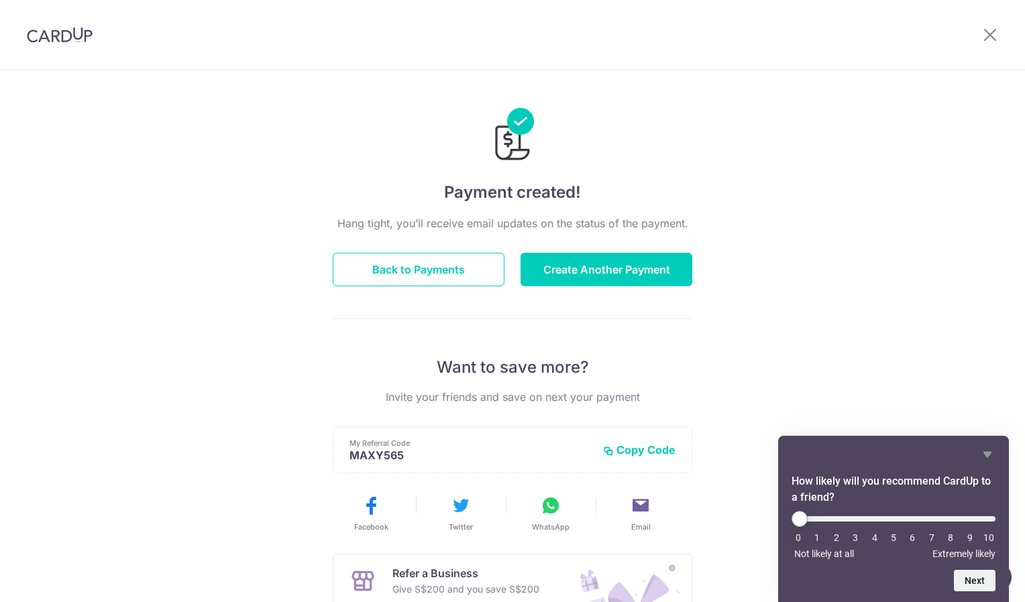
click at [883, 265] on div "Payment created! Hang tight, you’ll receive email updates on the status of the …" at bounding box center [512, 428] width 1025 height 716
click at [456, 276] on button "Back to Payments" at bounding box center [419, 270] width 172 height 34
